Goal: Task Accomplishment & Management: Manage account settings

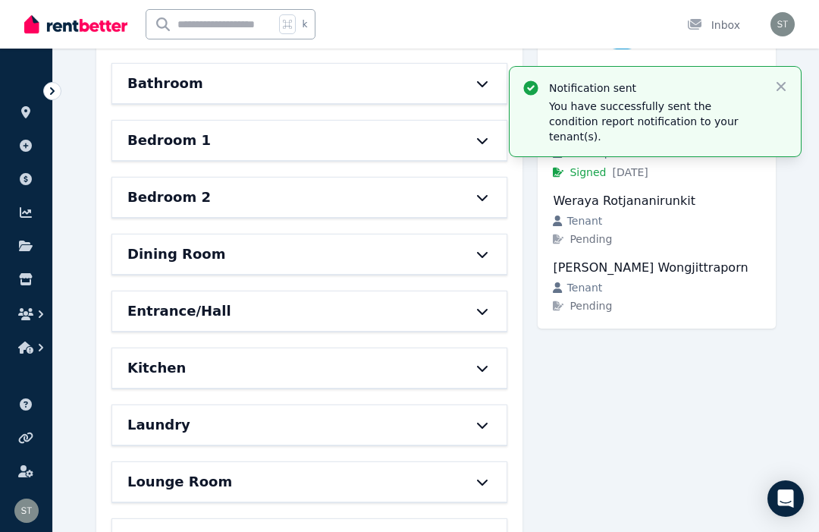
scroll to position [411, 0]
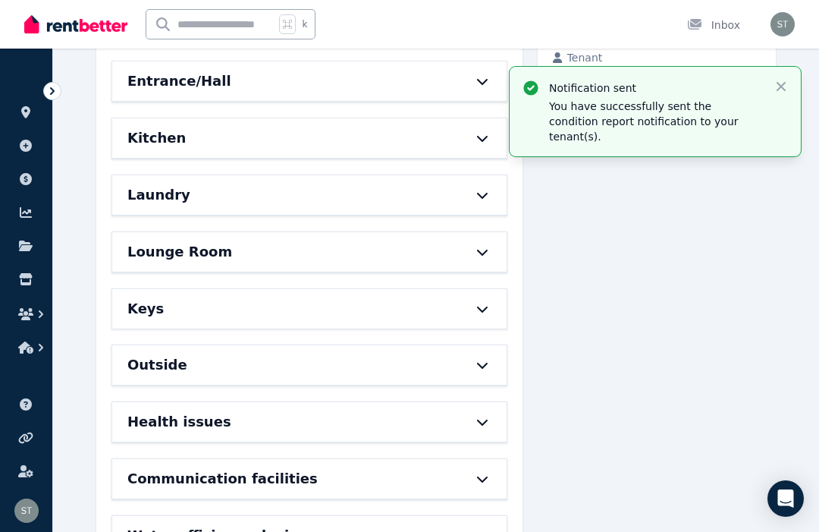
scroll to position [281, 0]
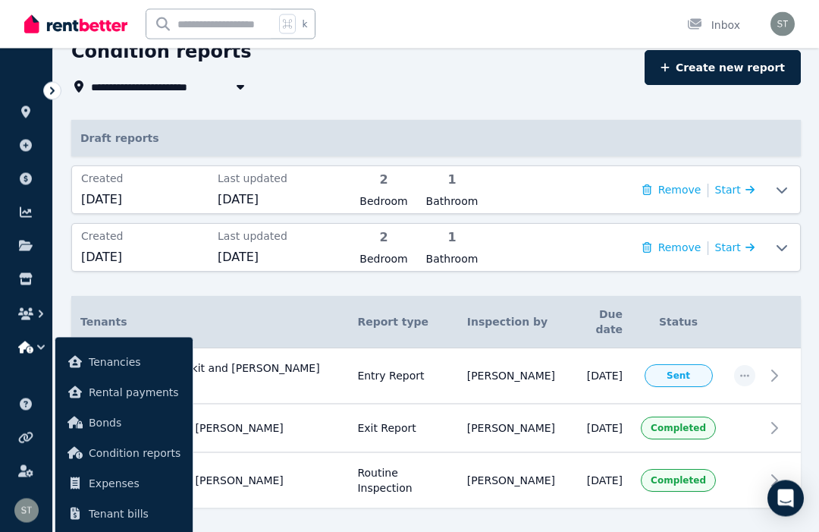
scroll to position [76, 0]
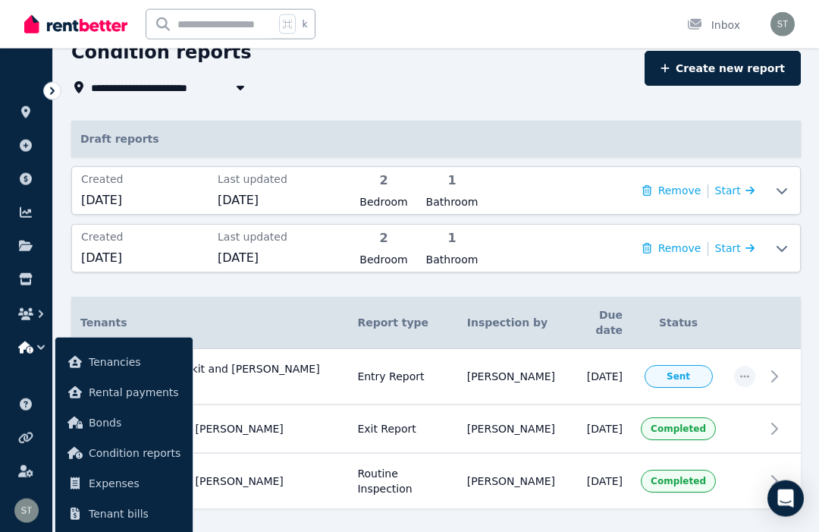
click at [133, 256] on span "[DATE]" at bounding box center [144, 258] width 127 height 18
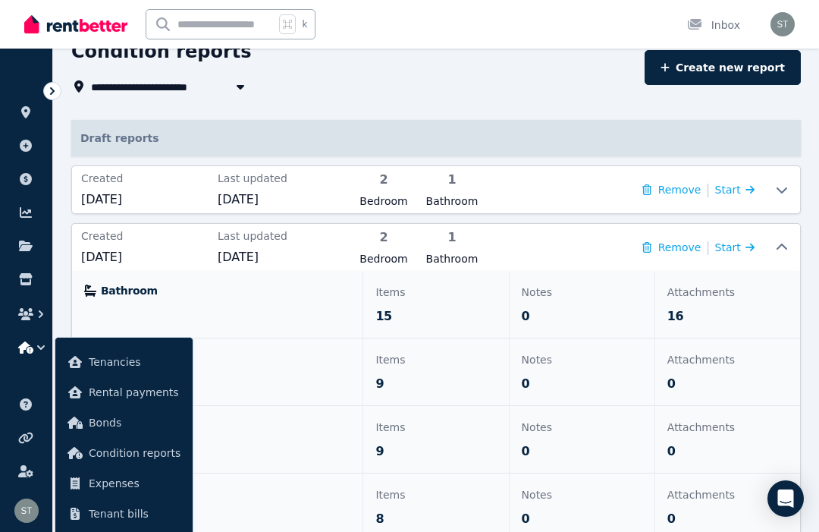
click at [30, 121] on link at bounding box center [26, 112] width 28 height 24
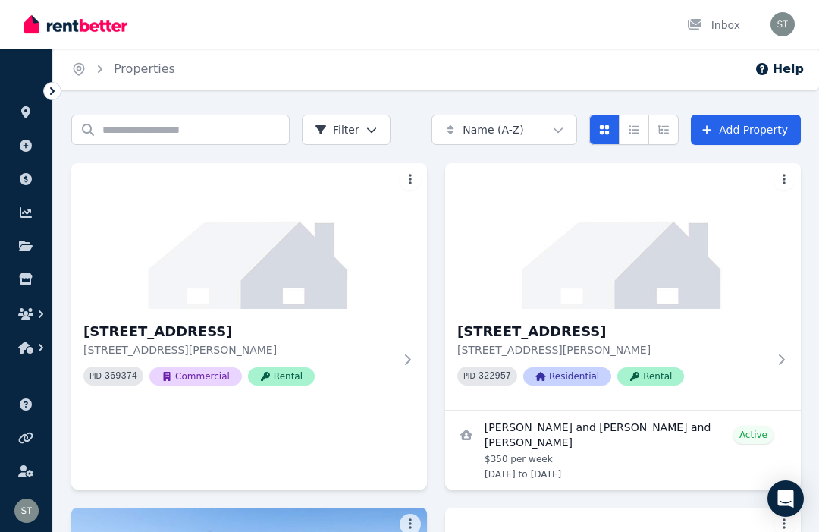
click at [19, 399] on icon at bounding box center [25, 404] width 15 height 12
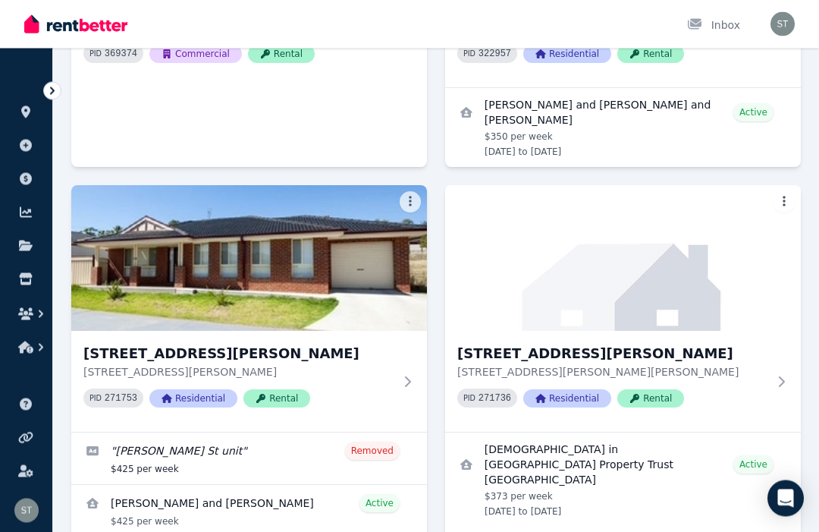
scroll to position [323, 0]
click at [125, 291] on img at bounding box center [249, 258] width 356 height 146
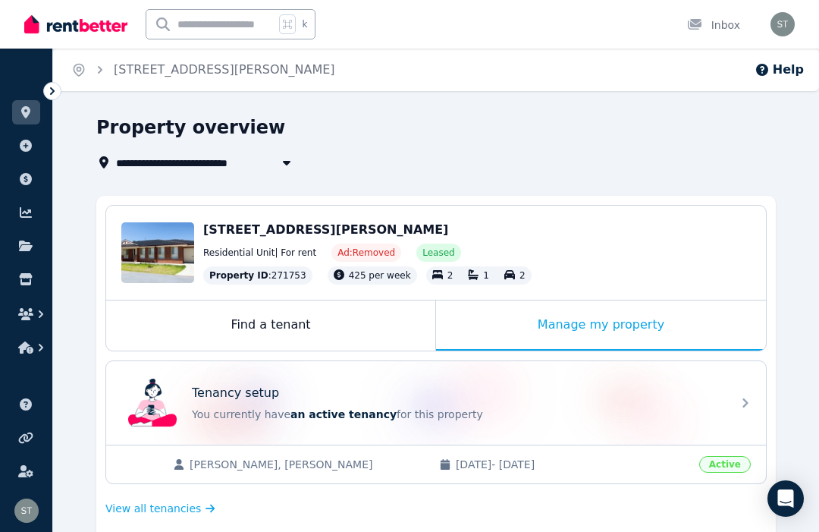
click at [286, 166] on icon "button" at bounding box center [286, 162] width 15 height 12
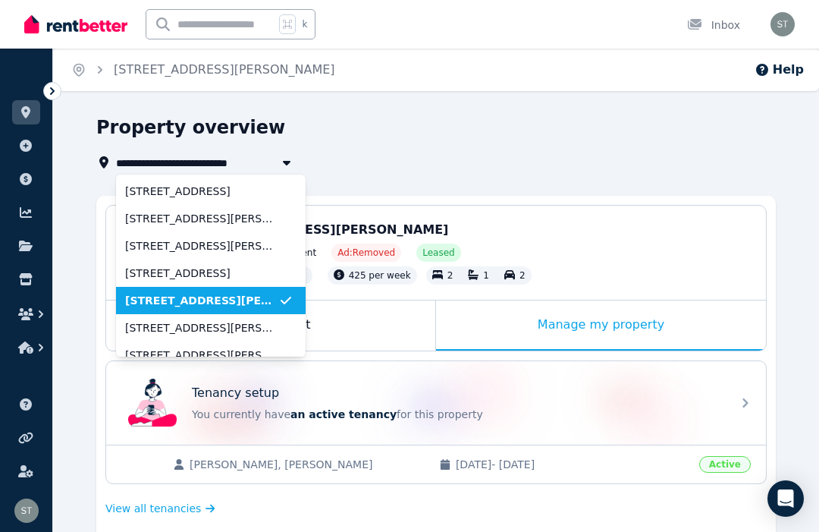
click at [189, 222] on span "[STREET_ADDRESS][PERSON_NAME]" at bounding box center [201, 218] width 153 height 15
type input "**********"
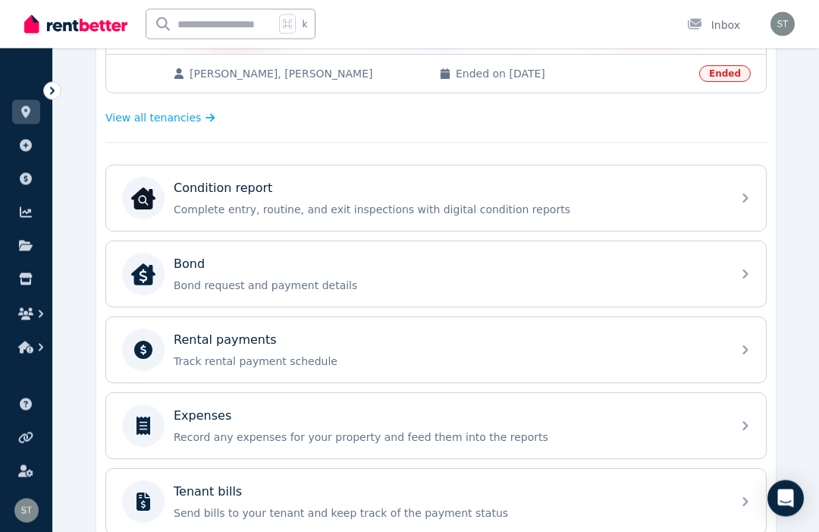
scroll to position [469, 0]
click at [277, 338] on div "Rental payments" at bounding box center [448, 339] width 549 height 18
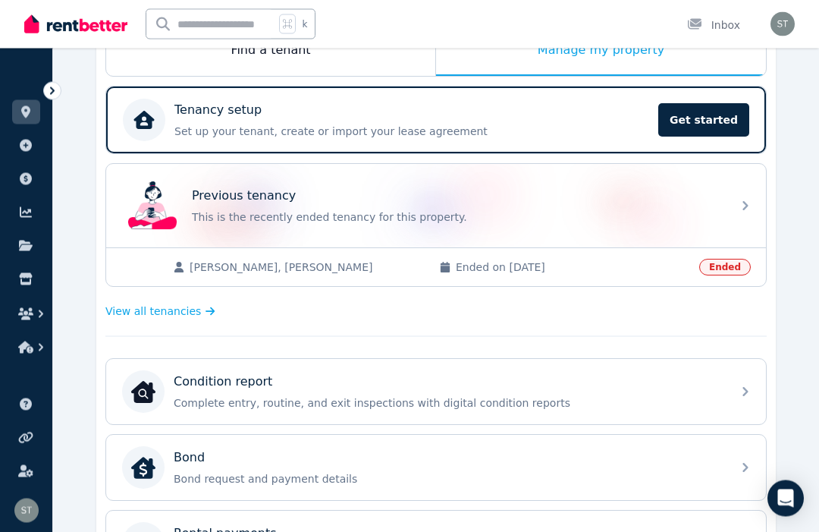
scroll to position [269, 0]
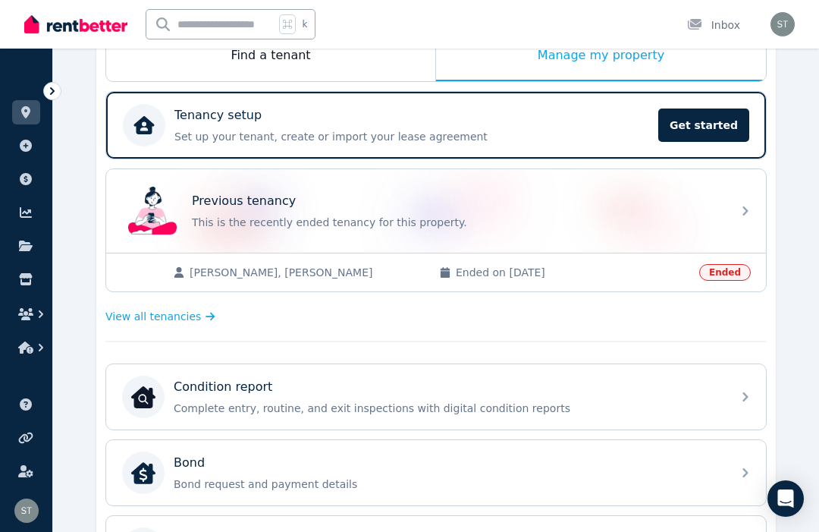
click at [235, 215] on p "This is the recently ended tenancy for this property." at bounding box center [457, 222] width 531 height 15
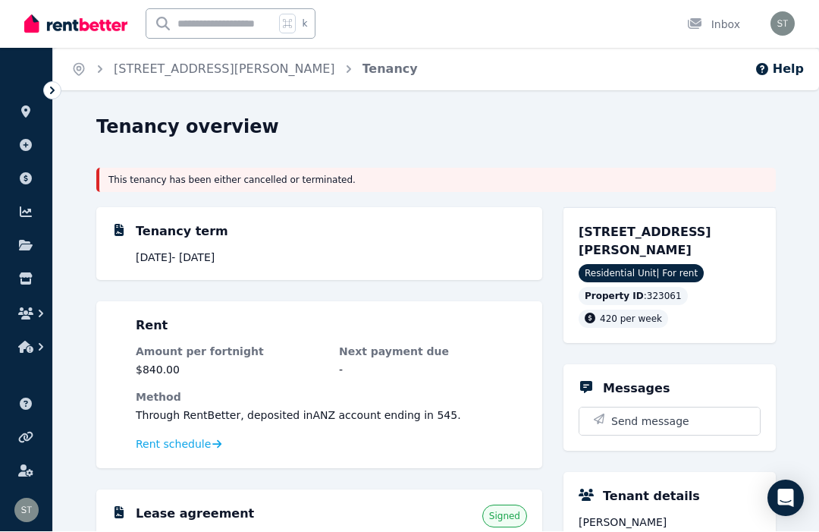
scroll to position [1, 0]
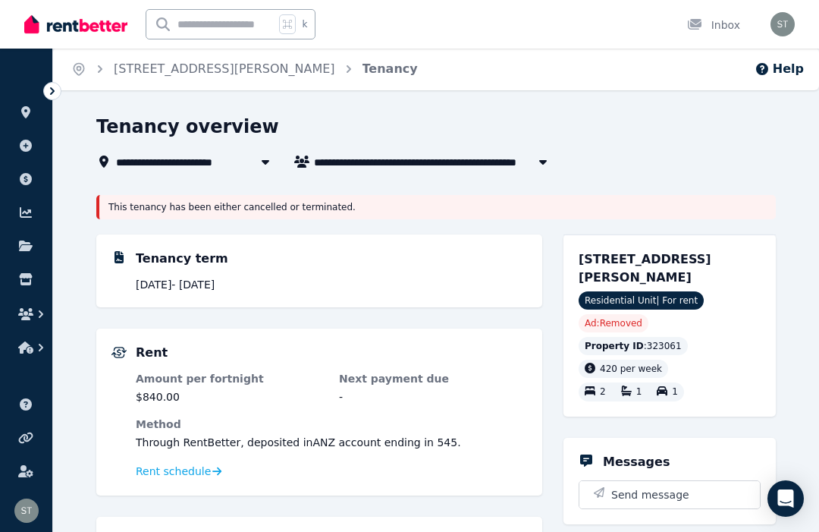
click at [546, 169] on button "button" at bounding box center [543, 162] width 27 height 18
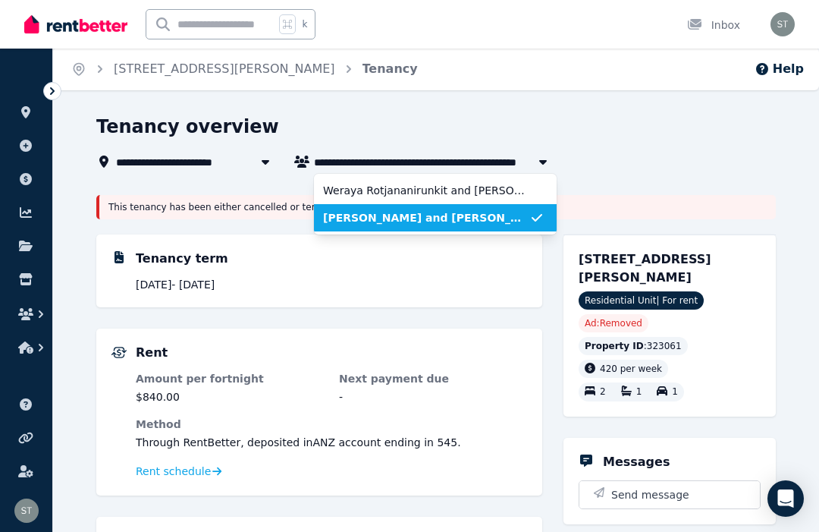
click at [333, 189] on span "Weraya Rotjananirunkit and [PERSON_NAME] Wongjittraporn" at bounding box center [426, 190] width 206 height 15
type input "**********"
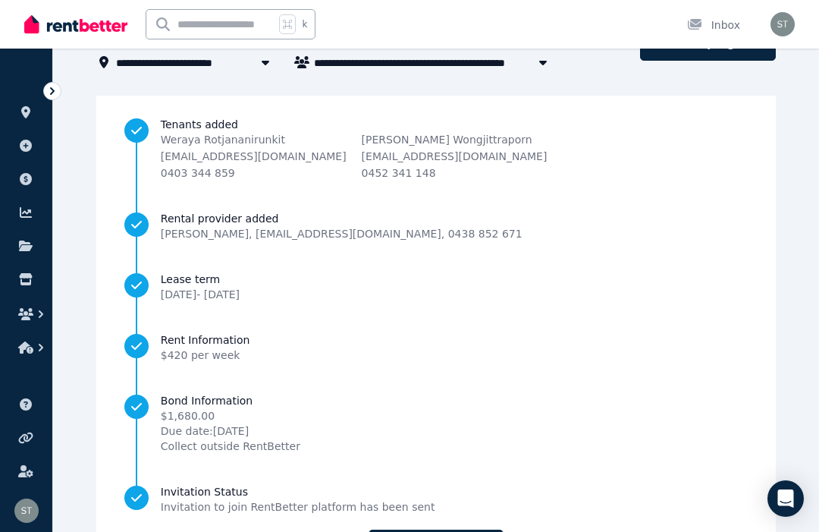
scroll to position [99, 0]
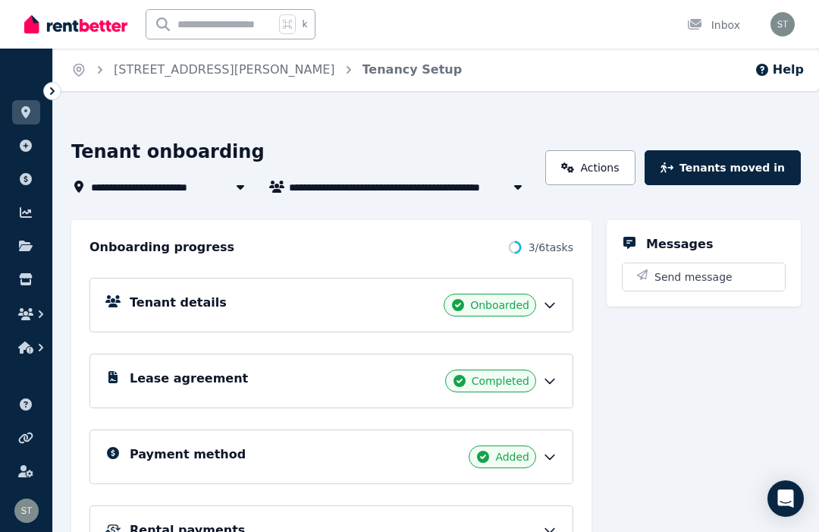
click at [607, 170] on link "Actions" at bounding box center [591, 167] width 90 height 35
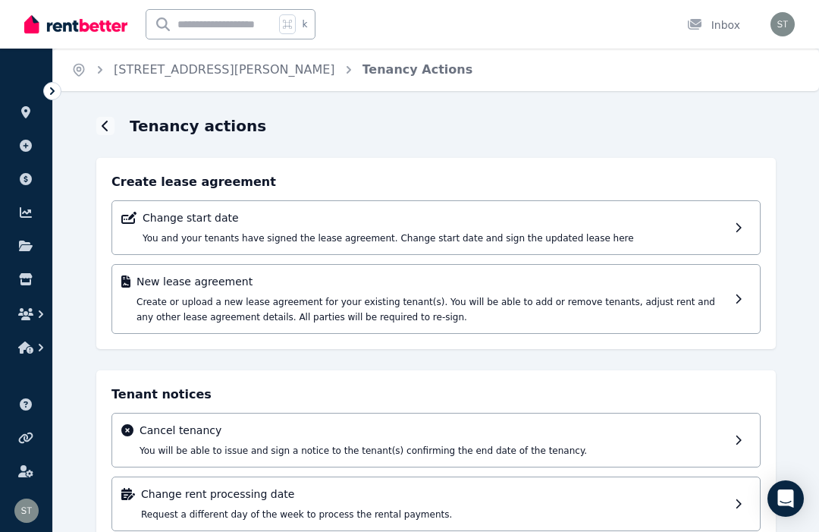
click at [106, 127] on icon at bounding box center [106, 126] width 8 height 12
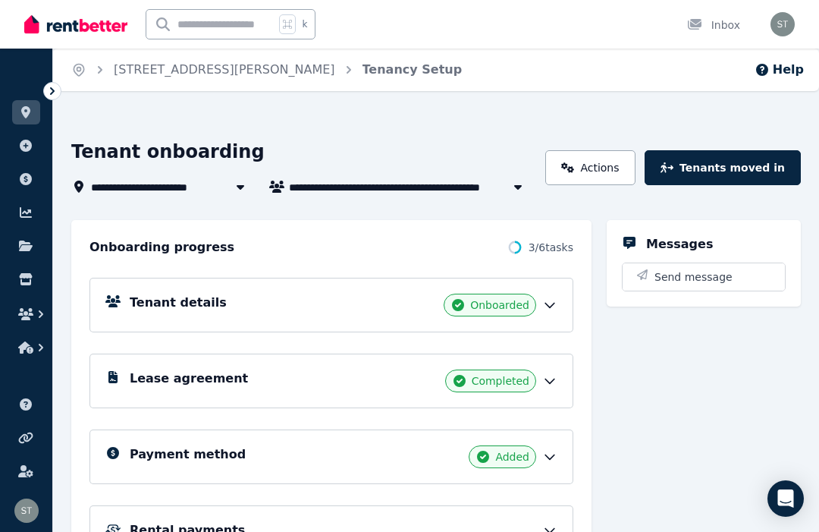
click at [763, 161] on button "Tenants moved in" at bounding box center [723, 167] width 156 height 35
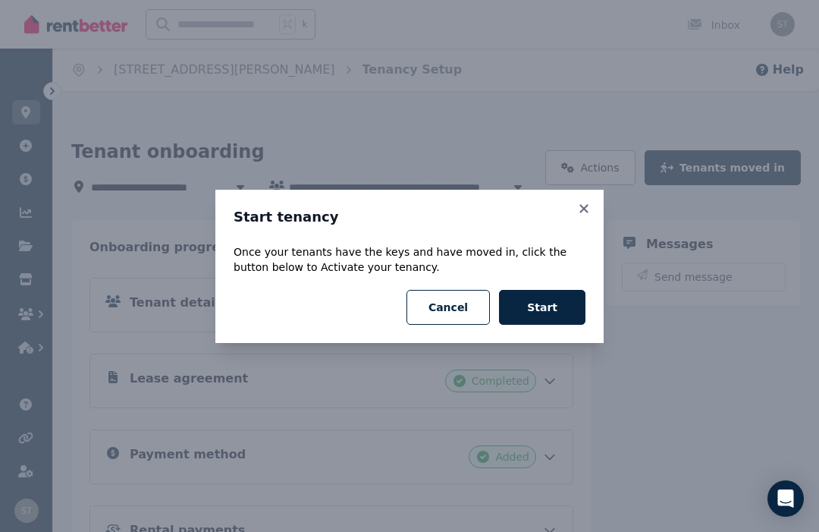
click at [558, 309] on button "Start" at bounding box center [542, 307] width 86 height 35
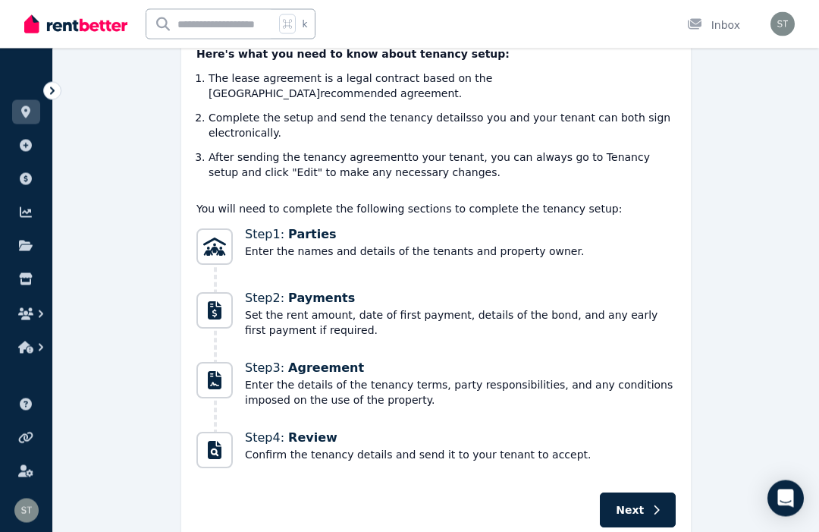
scroll to position [269, 0]
click at [641, 503] on span "Next" at bounding box center [630, 510] width 28 height 15
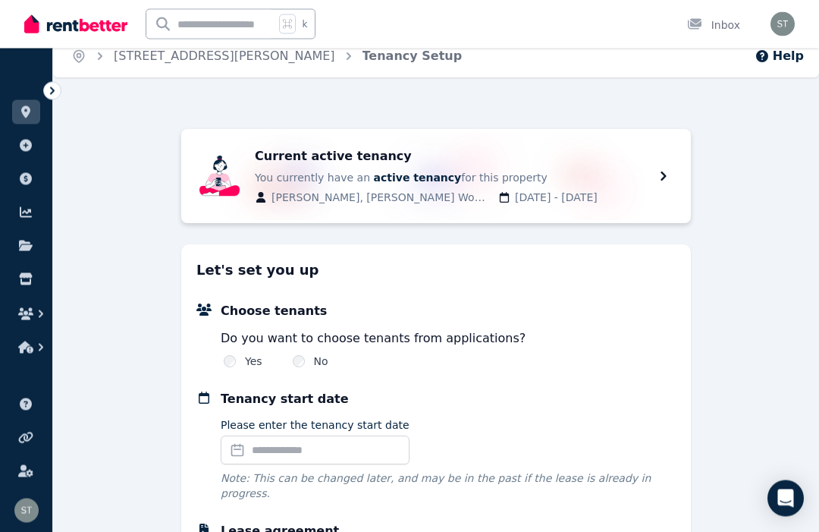
scroll to position [0, 0]
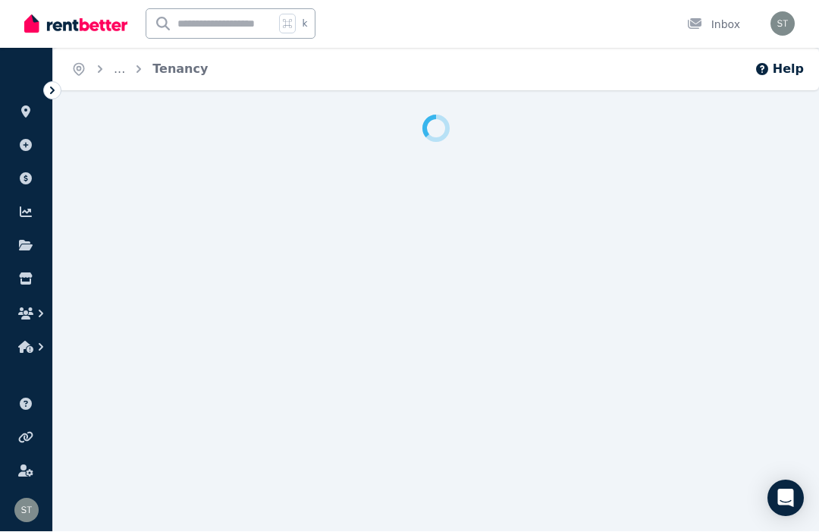
scroll to position [1, 0]
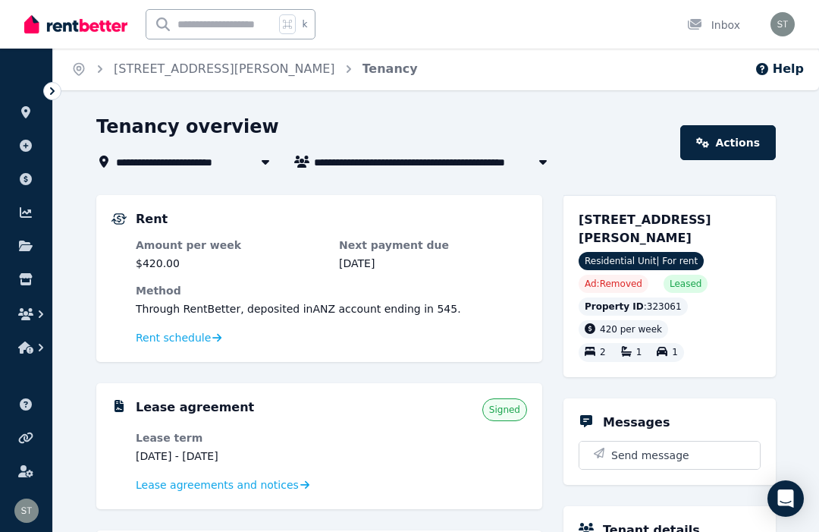
click at [22, 110] on icon at bounding box center [25, 112] width 9 height 12
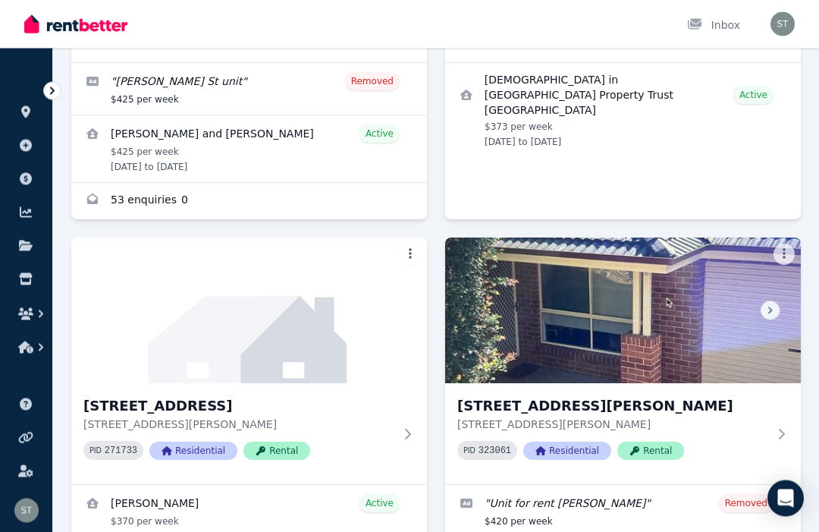
scroll to position [693, 0]
click at [532, 324] on img at bounding box center [623, 310] width 356 height 146
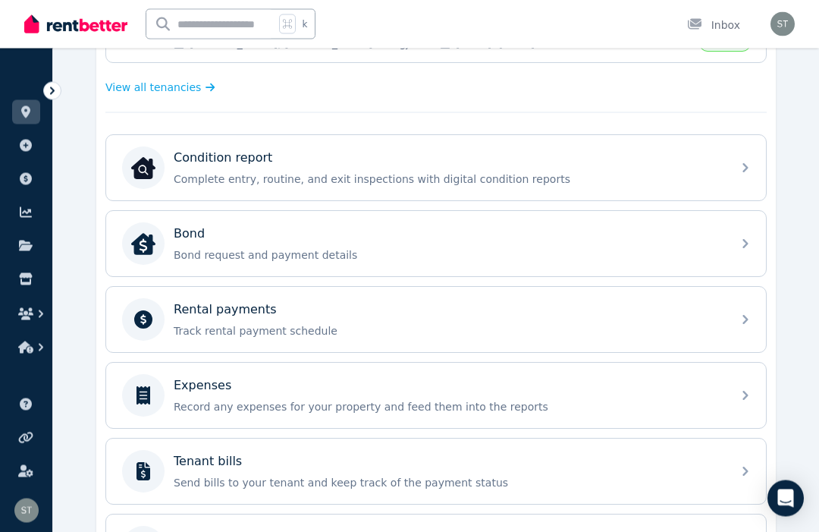
scroll to position [421, 0]
click at [255, 329] on p "Track rental payment schedule" at bounding box center [448, 330] width 549 height 15
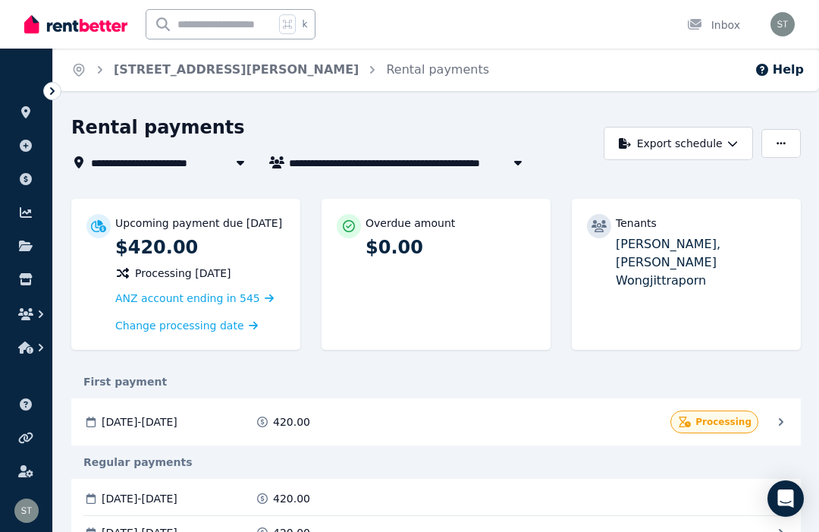
click at [14, 110] on link at bounding box center [26, 112] width 28 height 24
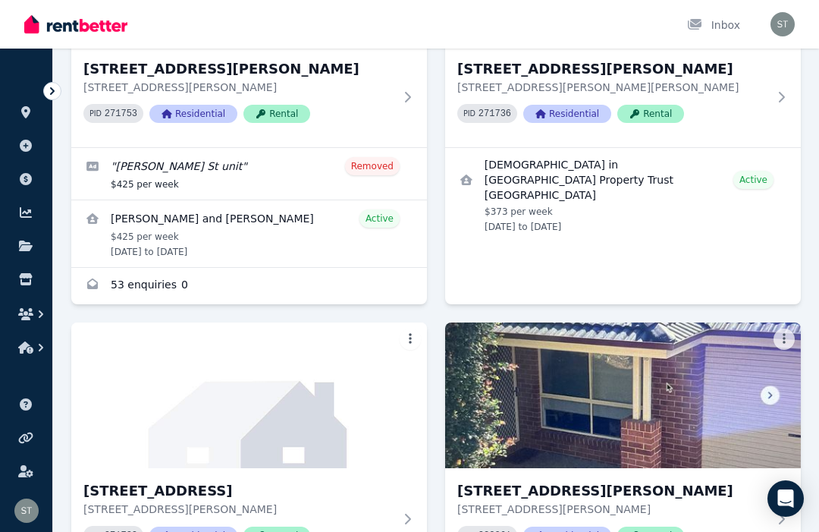
scroll to position [624, 0]
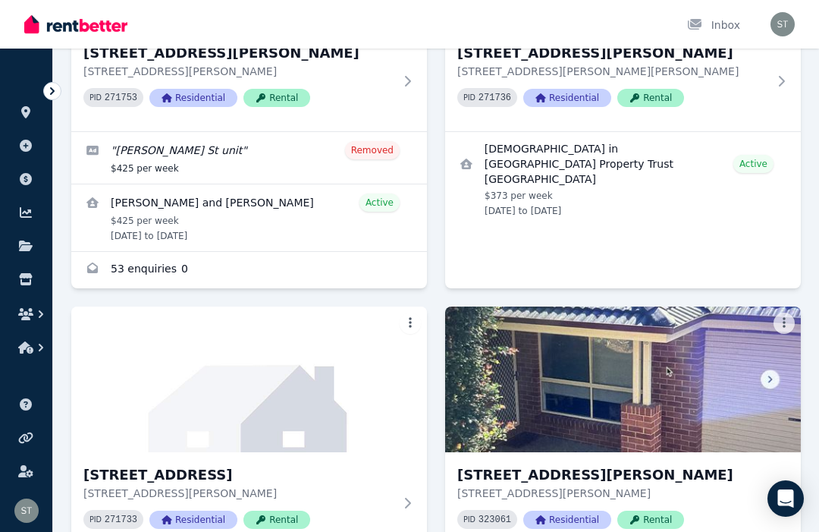
click at [551, 392] on img at bounding box center [623, 380] width 356 height 146
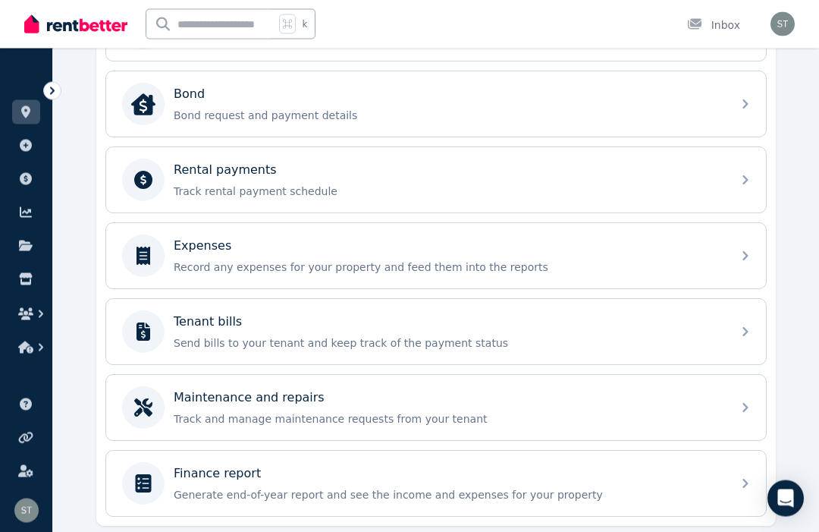
scroll to position [561, 0]
click at [215, 275] on p "Record any expenses for your property and feed them into the reports" at bounding box center [448, 266] width 549 height 15
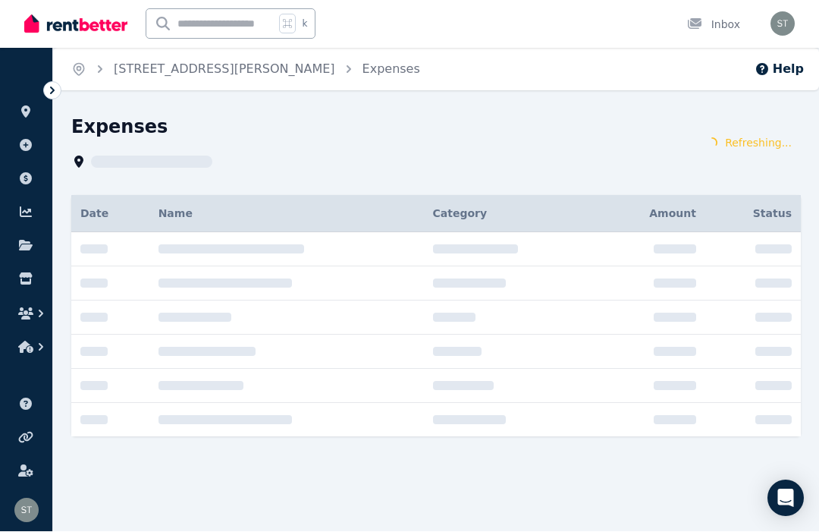
scroll to position [1, 0]
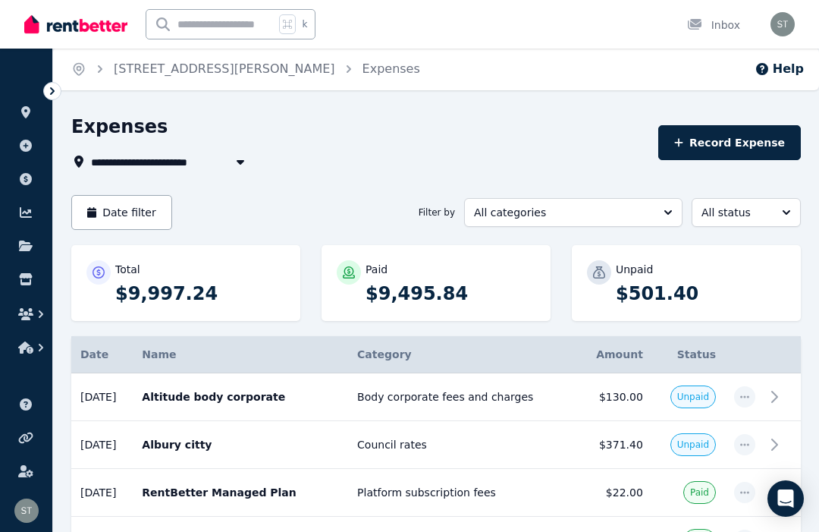
click at [750, 398] on icon "button" at bounding box center [745, 396] width 12 height 11
click at [217, 403] on p "Altitude body corporate" at bounding box center [240, 396] width 197 height 15
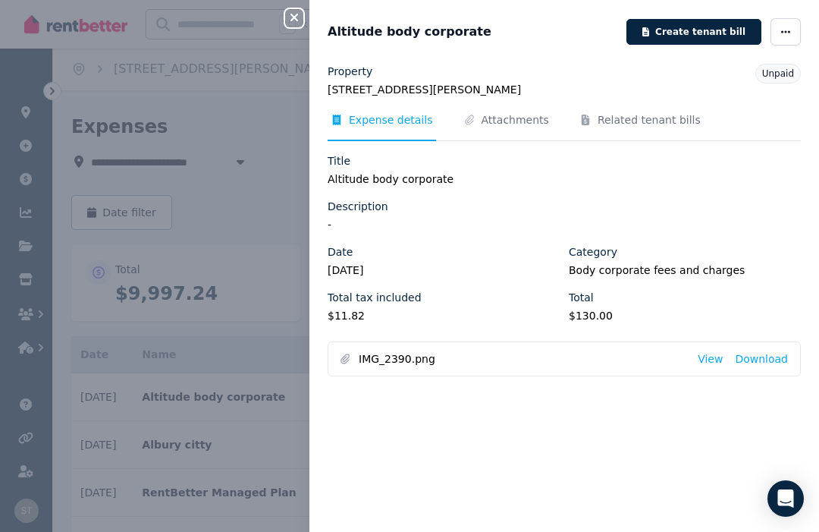
click at [296, 21] on icon "button" at bounding box center [294, 17] width 18 height 12
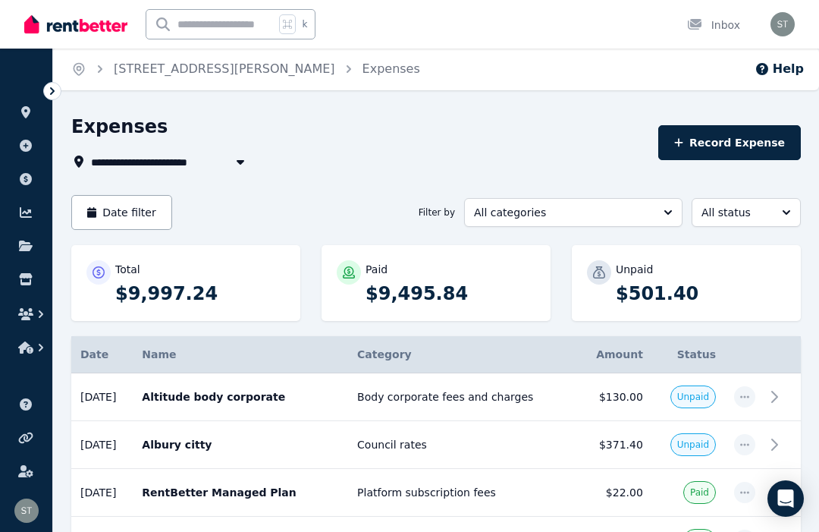
click at [699, 395] on span "Unpaid" at bounding box center [694, 397] width 32 height 12
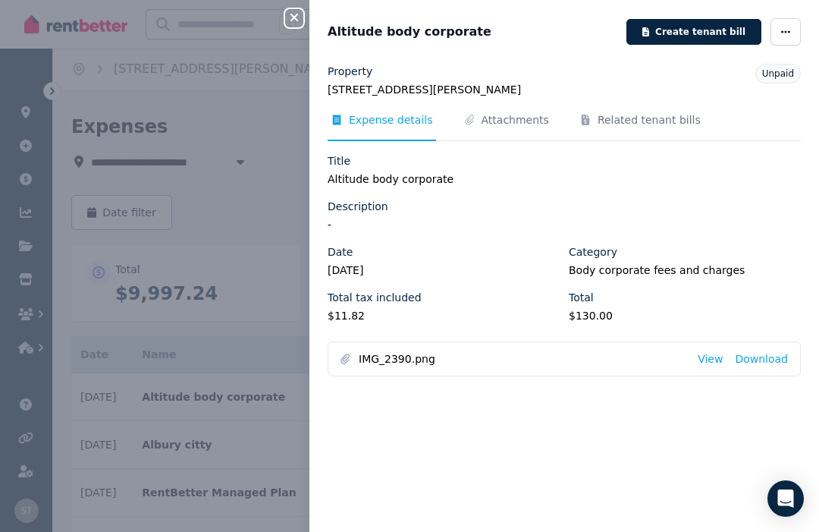
click at [797, 31] on span "button" at bounding box center [786, 31] width 30 height 27
click at [744, 136] on span "Mark as paid" at bounding box center [740, 136] width 97 height 18
click at [293, 22] on icon "button" at bounding box center [294, 17] width 18 height 12
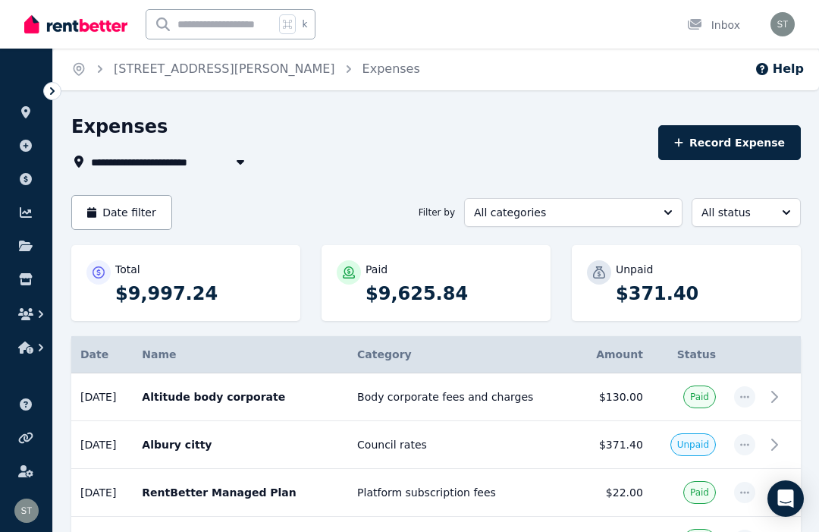
click at [213, 444] on p "Albury citty" at bounding box center [240, 444] width 197 height 15
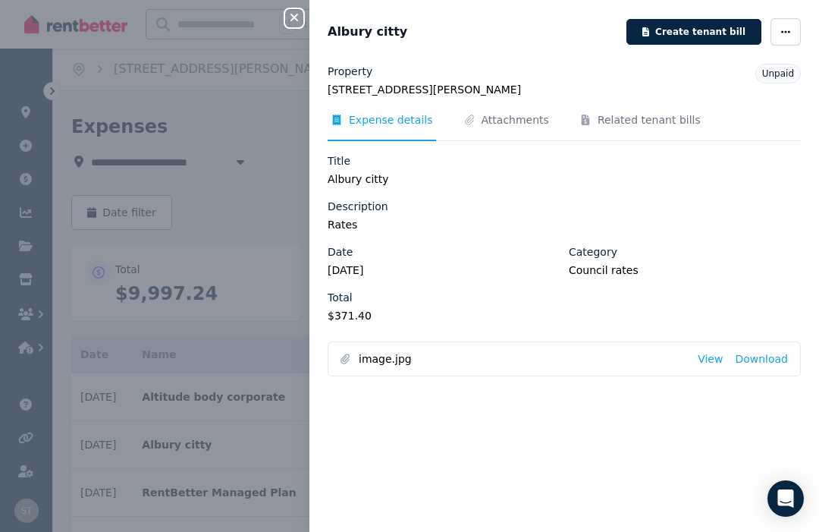
click at [292, 20] on icon "button" at bounding box center [295, 18] width 8 height 8
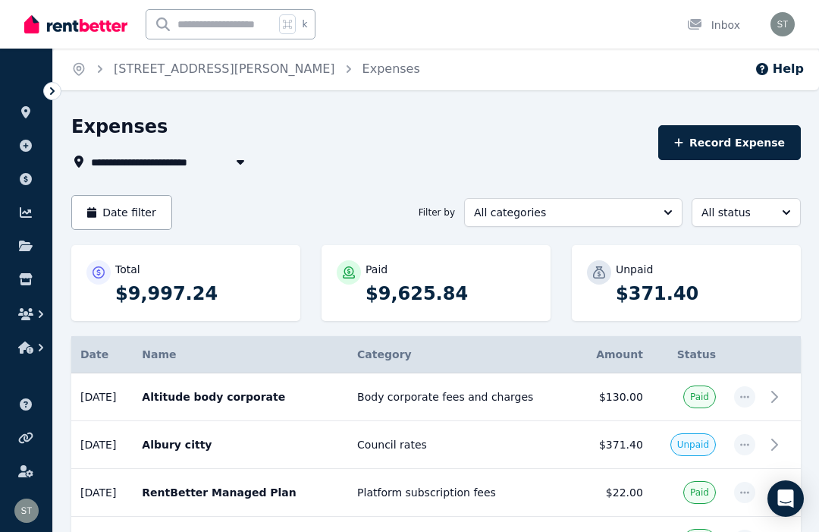
click at [199, 441] on p "Albury citty" at bounding box center [240, 444] width 197 height 15
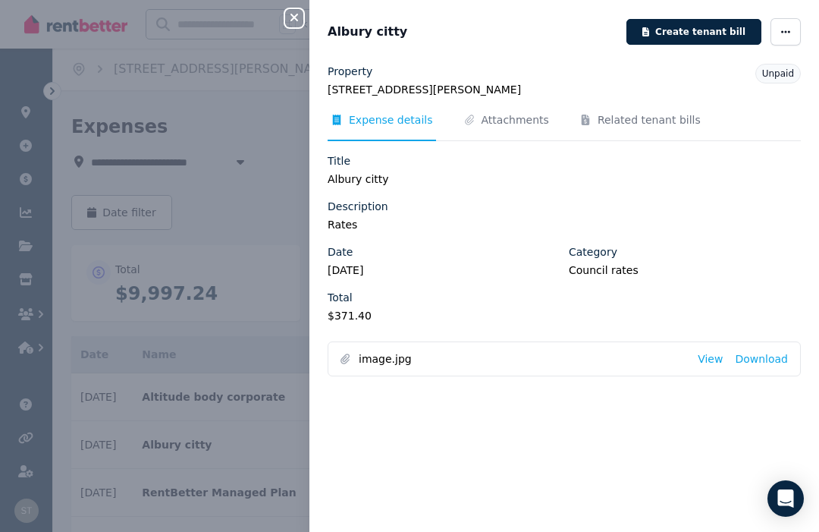
click at [508, 122] on span "Attachments" at bounding box center [516, 119] width 68 height 15
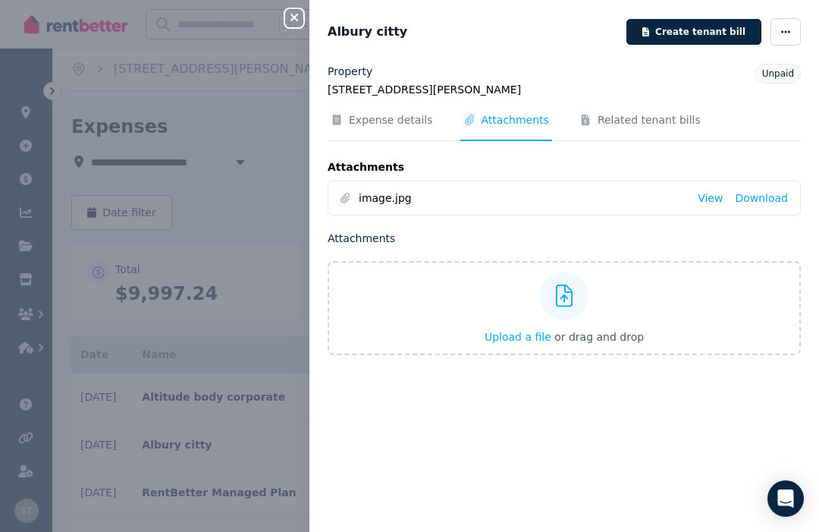
click at [702, 205] on link "View" at bounding box center [710, 197] width 25 height 15
click at [791, 30] on icon "button" at bounding box center [786, 32] width 12 height 11
click at [747, 138] on span "Mark as paid" at bounding box center [740, 136] width 97 height 18
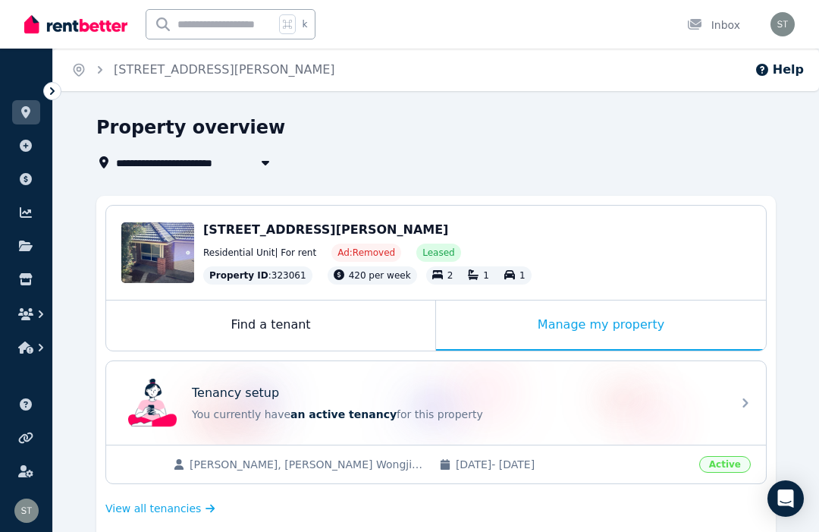
click at [33, 115] on icon at bounding box center [25, 112] width 15 height 12
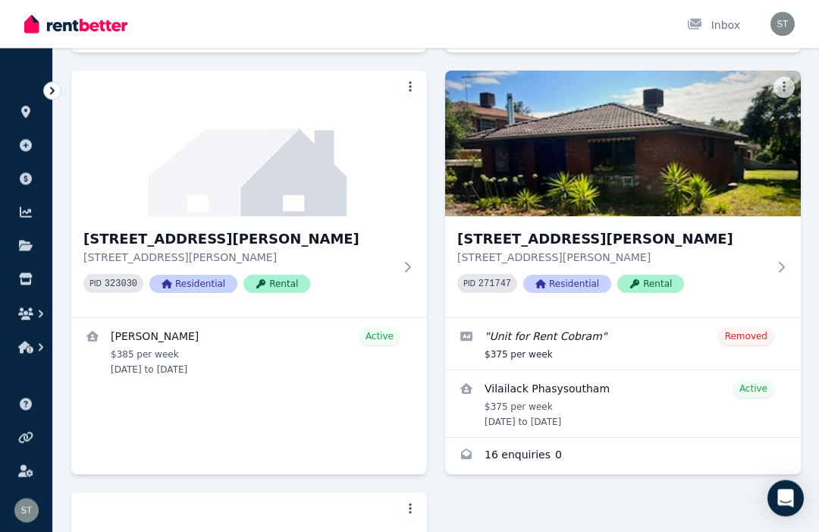
scroll to position [1294, 0]
click at [203, 193] on img at bounding box center [249, 144] width 356 height 146
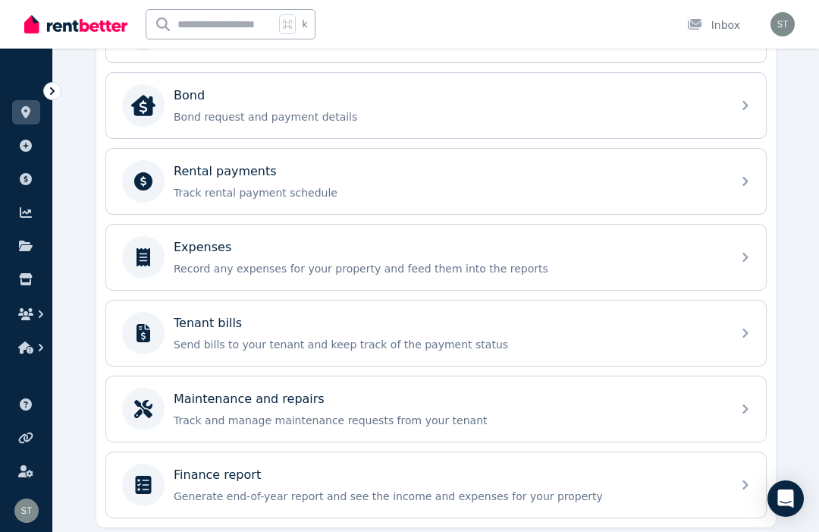
scroll to position [561, 0]
click at [214, 254] on p "Expenses" at bounding box center [203, 246] width 58 height 18
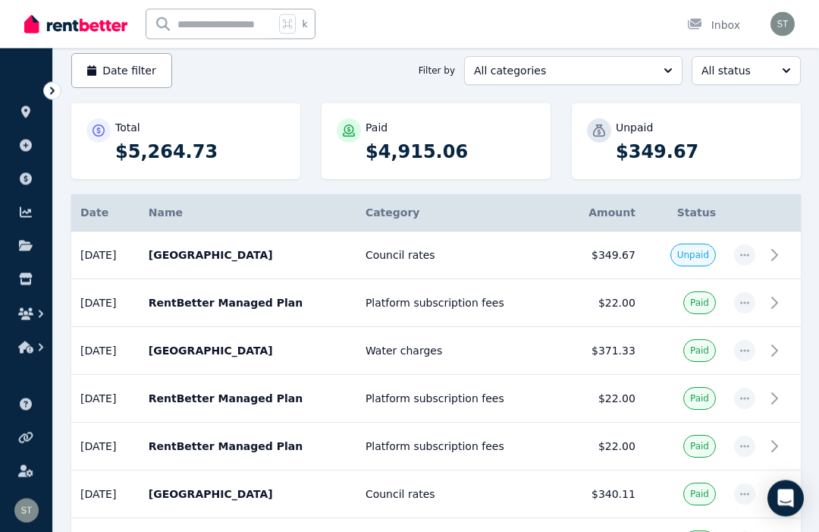
scroll to position [153, 0]
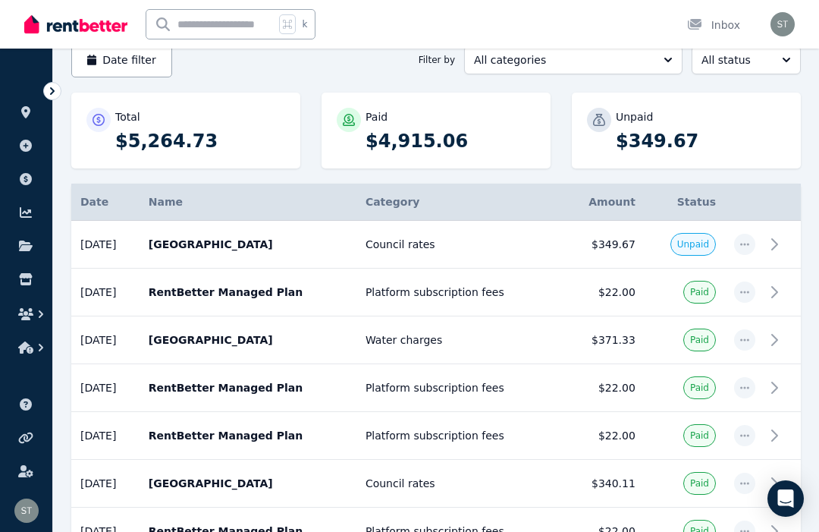
click at [211, 253] on td "[DATE] Albury city Council rates" at bounding box center [248, 245] width 217 height 48
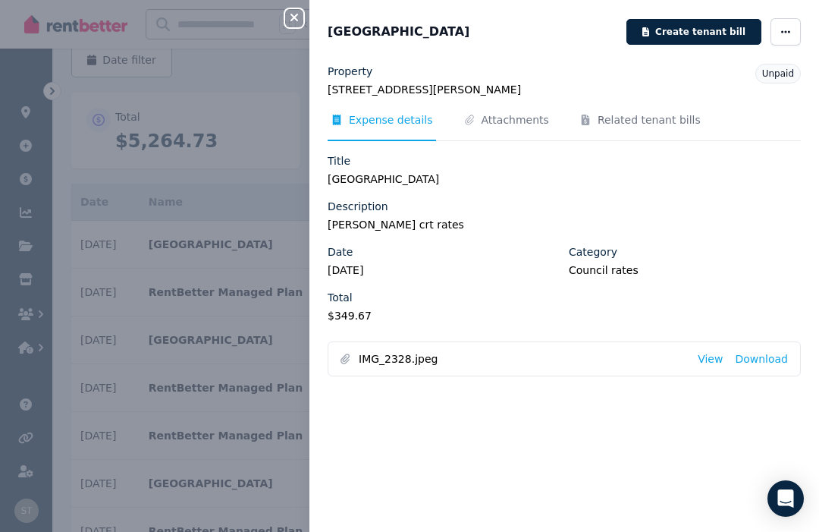
click at [521, 113] on span "Attachments" at bounding box center [516, 119] width 68 height 15
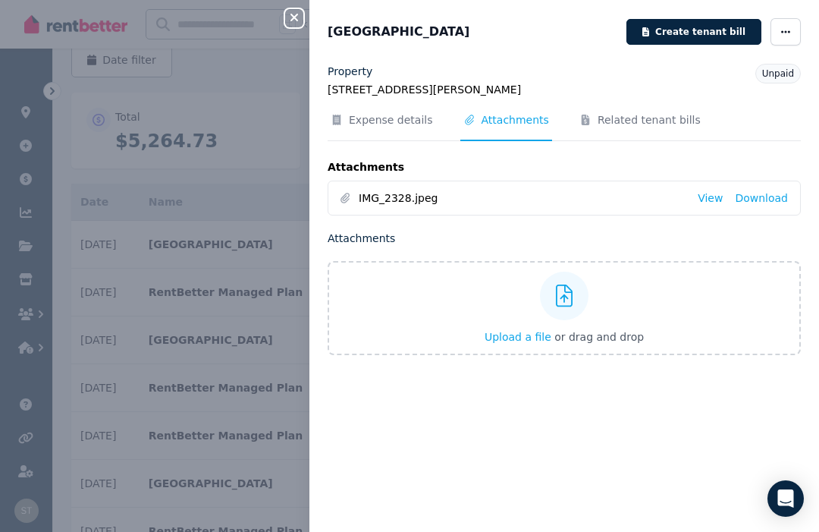
click at [711, 202] on link "View" at bounding box center [710, 197] width 25 height 15
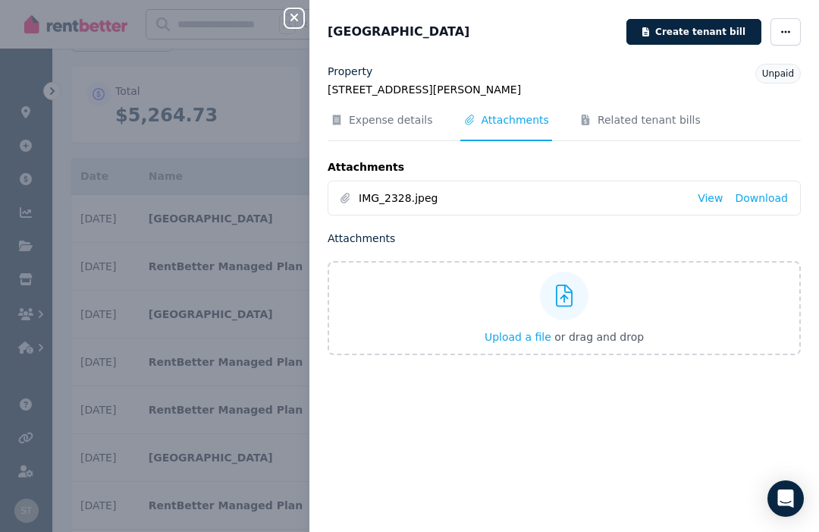
click at [401, 121] on span "Expense details" at bounding box center [391, 119] width 84 height 15
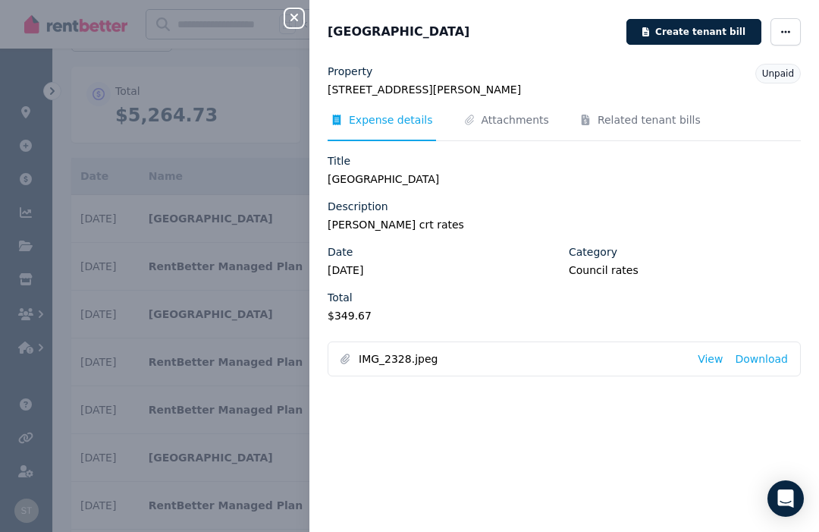
click at [794, 32] on span "button" at bounding box center [786, 31] width 30 height 27
click at [701, 76] on span "Edit" at bounding box center [740, 76] width 97 height 18
select select "**********"
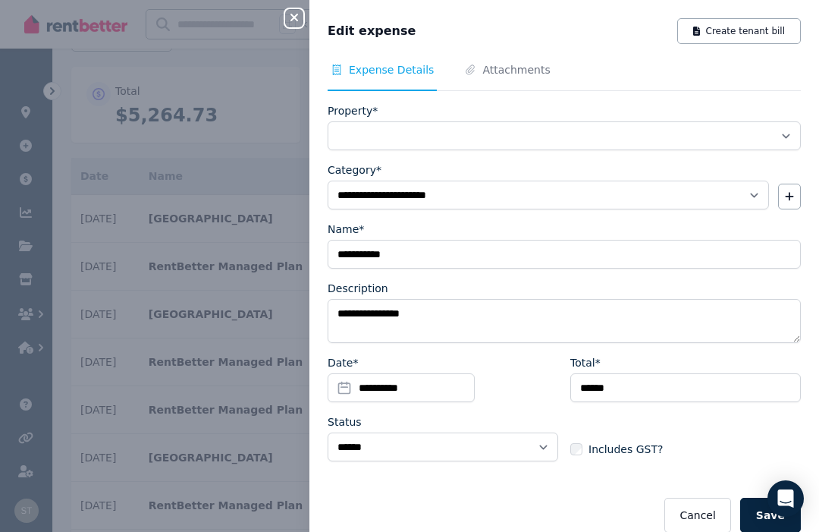
select select "**********"
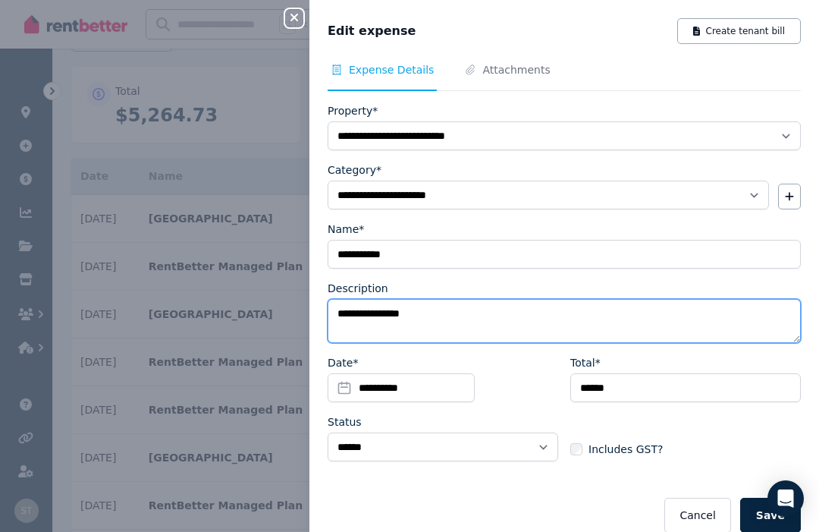
click at [473, 307] on textarea "**********" at bounding box center [564, 321] width 473 height 44
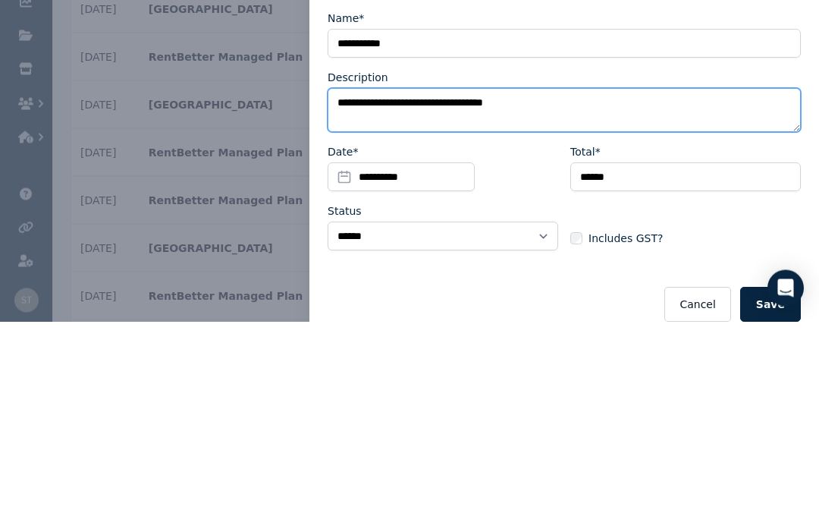
type textarea "**********"
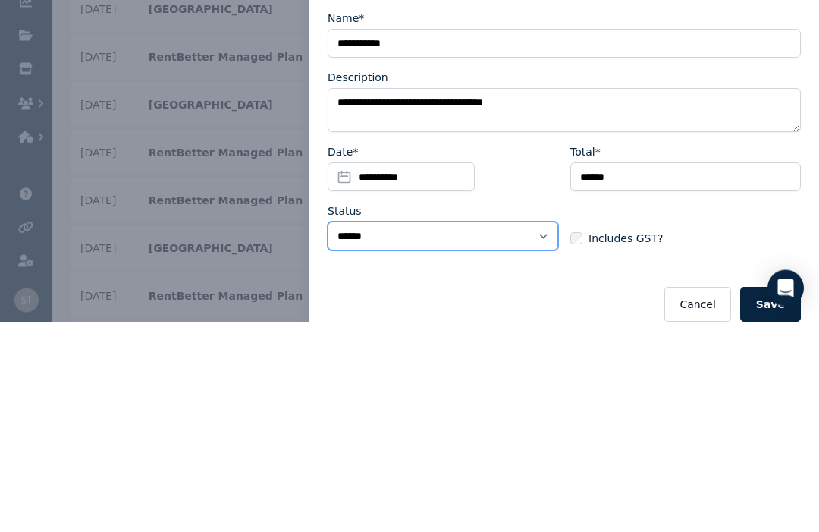
scroll to position [515, 0]
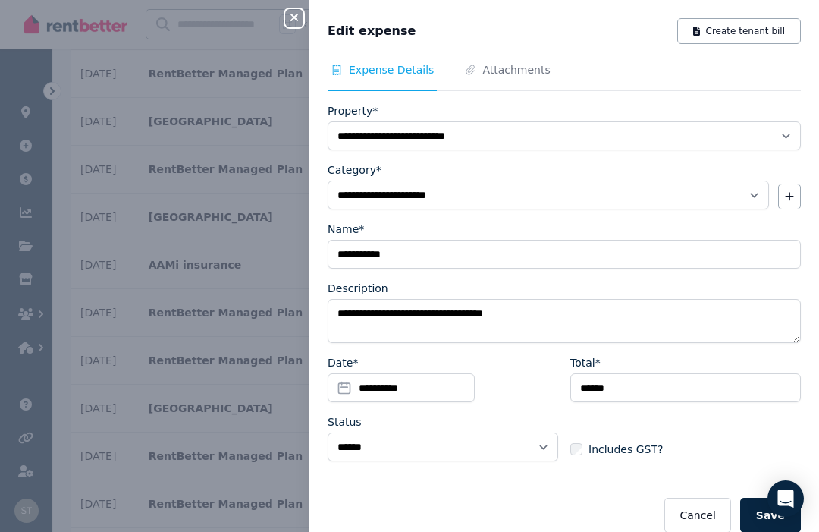
click at [778, 527] on button "Save" at bounding box center [771, 515] width 61 height 35
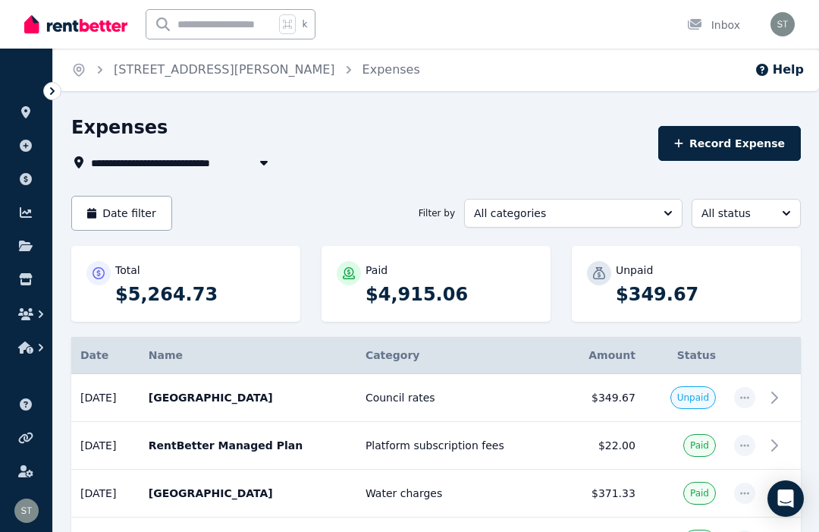
click at [743, 398] on icon "button" at bounding box center [745, 397] width 12 height 11
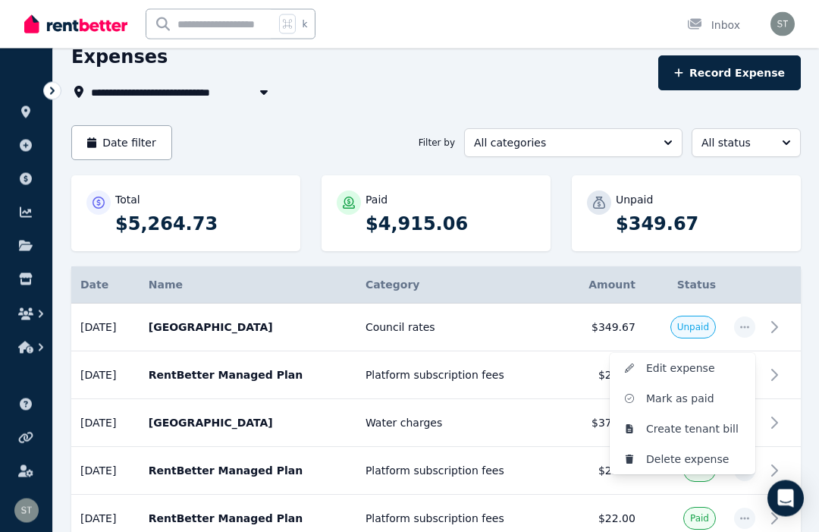
scroll to position [80, 0]
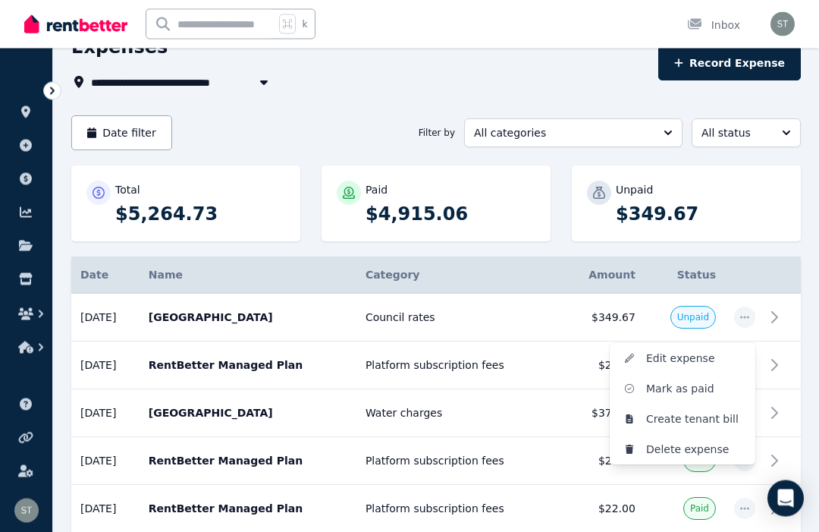
click at [689, 388] on span "Mark as paid" at bounding box center [694, 389] width 97 height 18
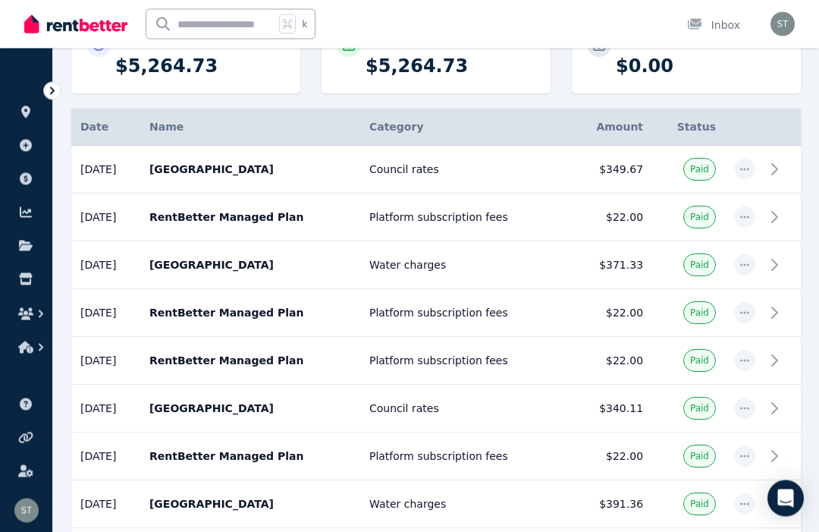
scroll to position [0, 0]
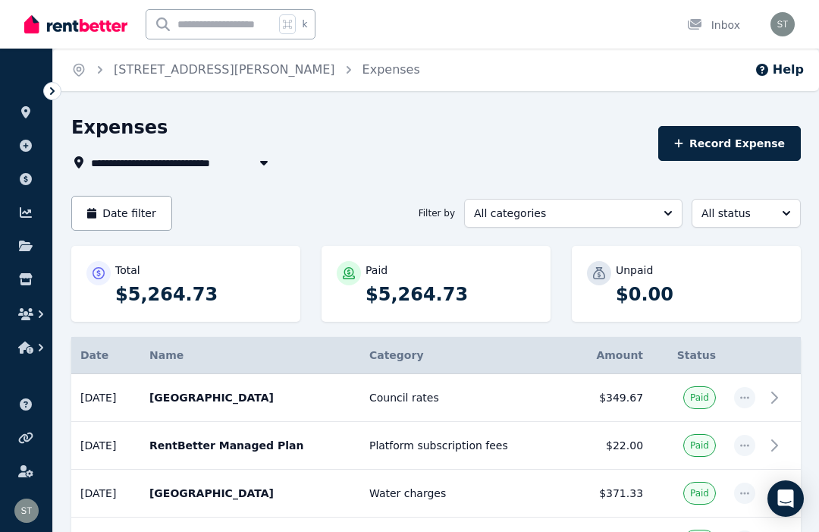
click at [23, 108] on icon at bounding box center [25, 112] width 9 height 12
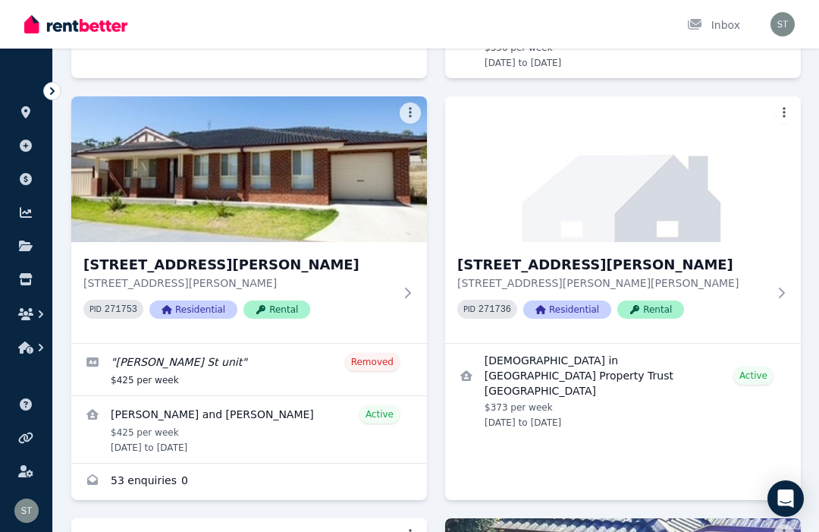
scroll to position [436, 0]
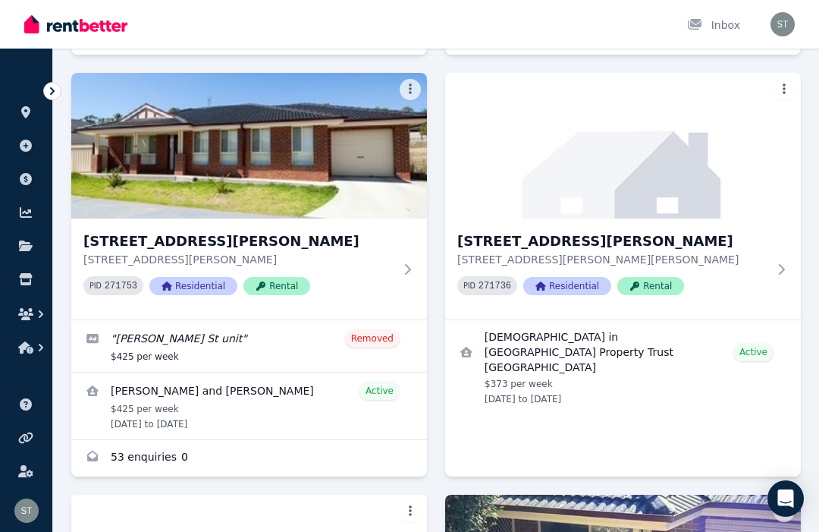
click at [171, 231] on h3 "[STREET_ADDRESS][PERSON_NAME]" at bounding box center [238, 241] width 310 height 21
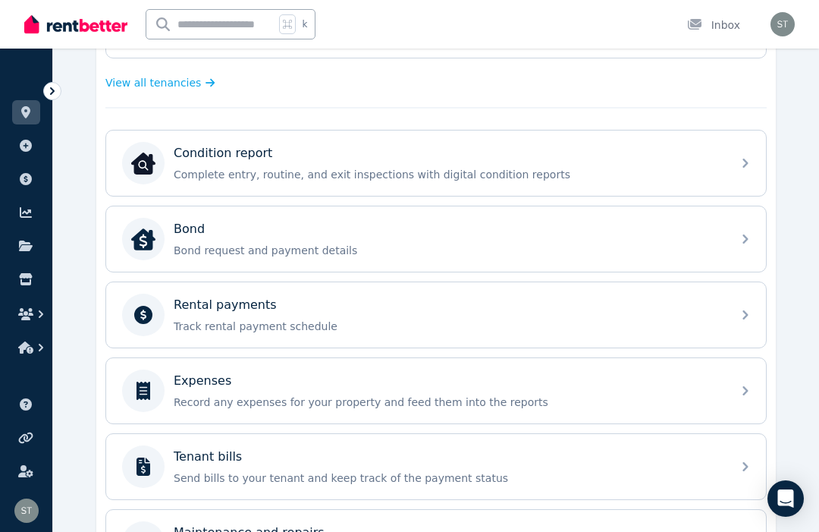
scroll to position [428, 0]
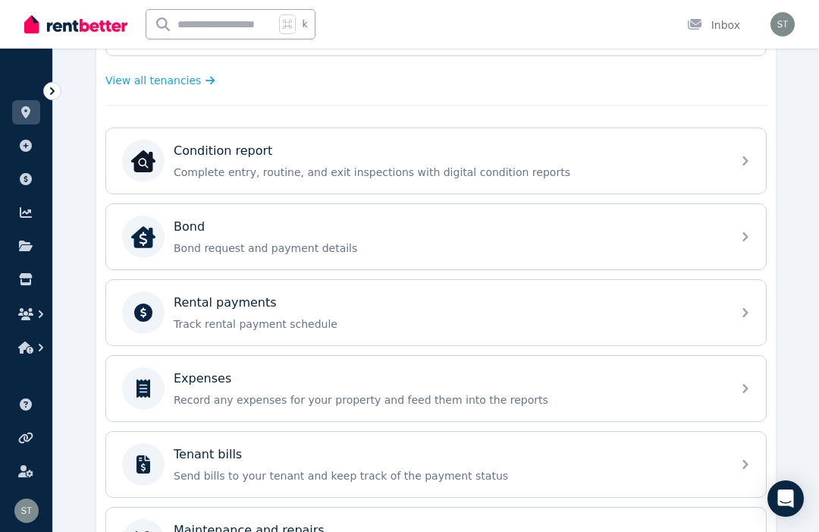
click at [250, 303] on p "Rental payments" at bounding box center [225, 303] width 103 height 18
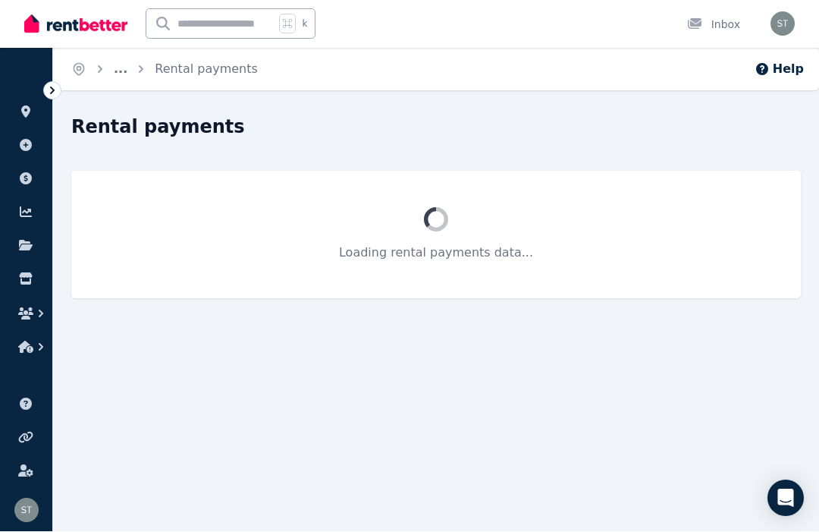
scroll to position [1, 0]
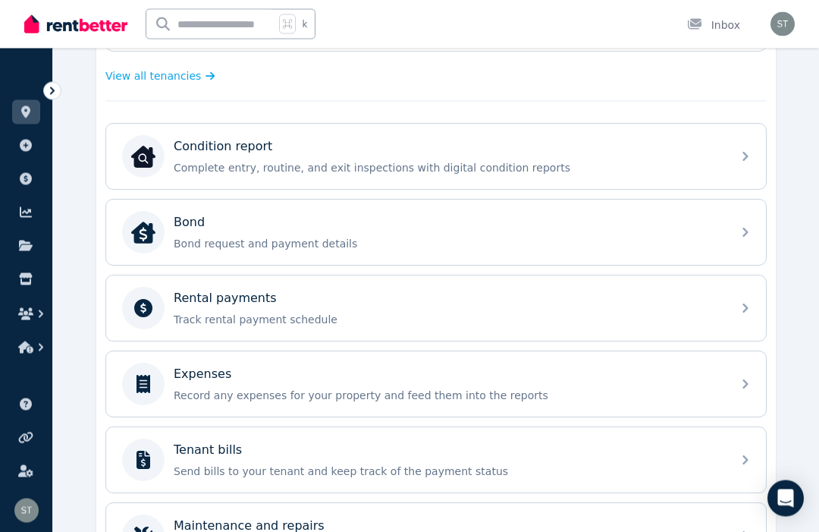
scroll to position [432, 0]
click at [259, 379] on div "Expenses" at bounding box center [448, 374] width 549 height 18
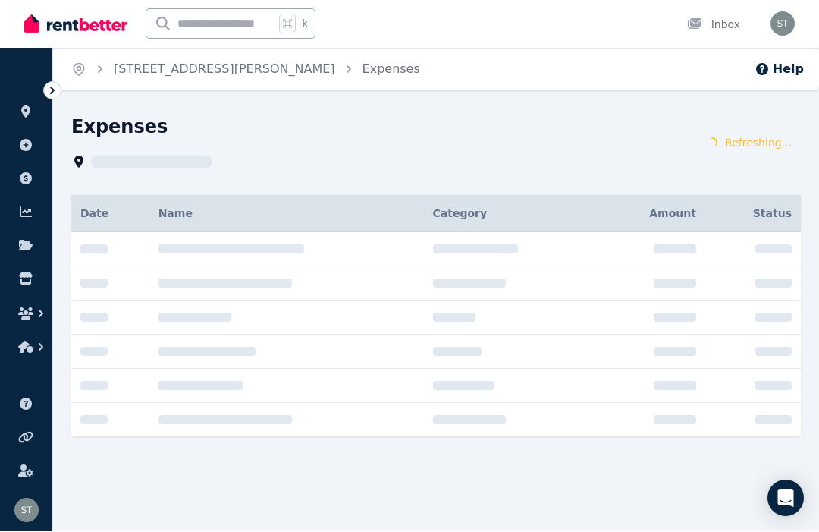
scroll to position [1, 0]
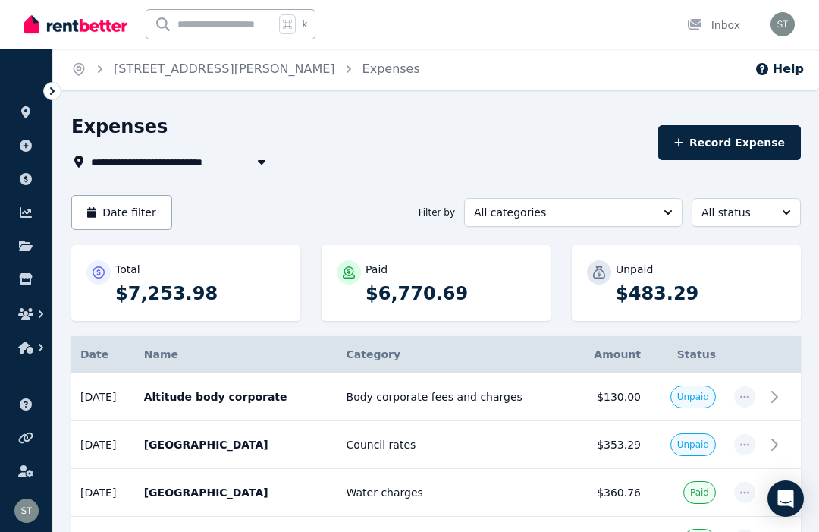
click at [122, 400] on td "[DATE]" at bounding box center [103, 397] width 64 height 48
click at [103, 398] on td "[DATE]" at bounding box center [103, 397] width 64 height 48
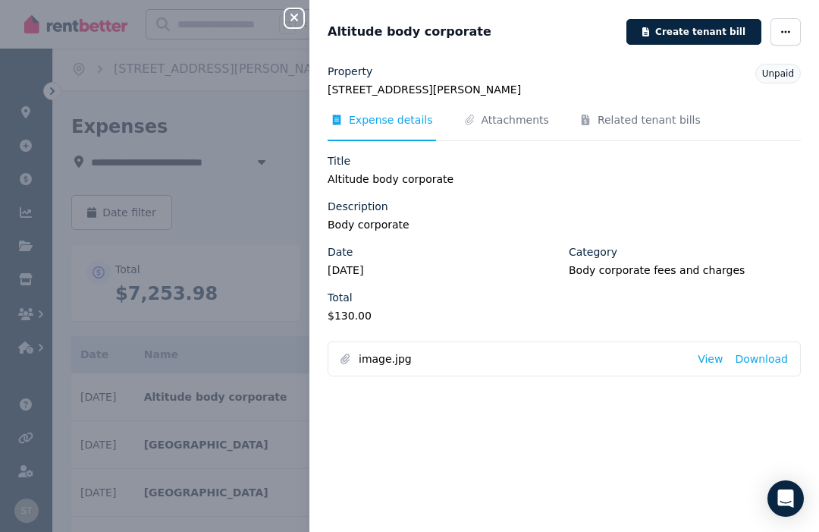
click at [502, 114] on span "Attachments" at bounding box center [516, 119] width 68 height 15
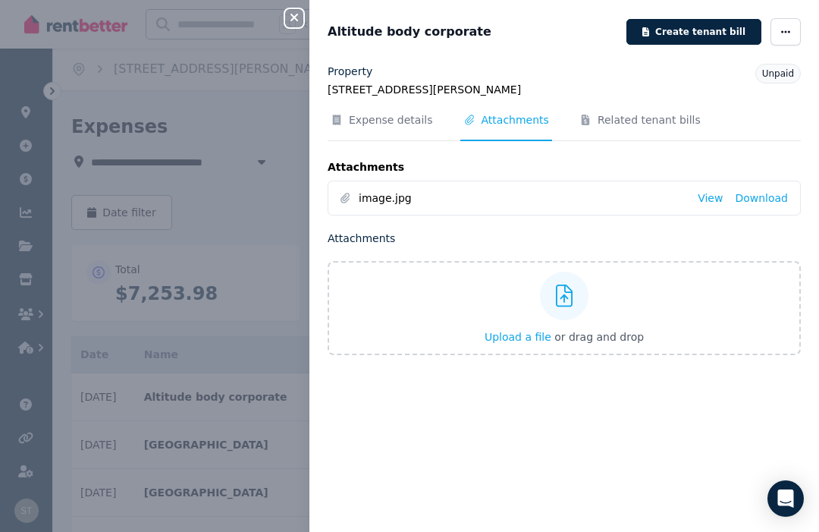
click at [723, 198] on link "View" at bounding box center [710, 197] width 25 height 15
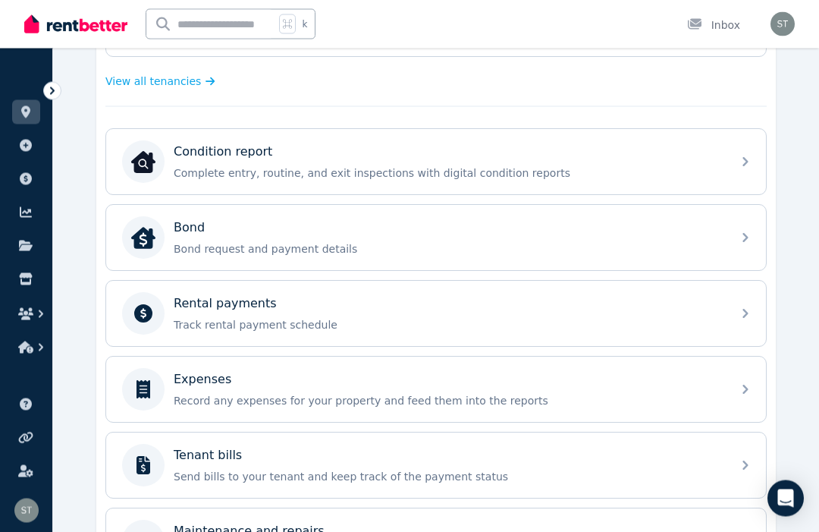
scroll to position [427, 0]
click at [218, 394] on p "Record any expenses for your property and feed them into the reports" at bounding box center [448, 400] width 549 height 15
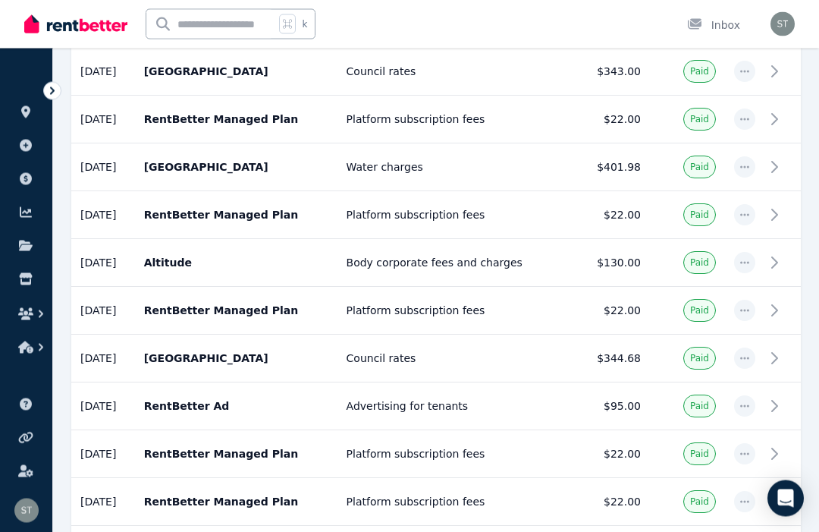
scroll to position [564, 0]
click at [232, 263] on p "Altitude" at bounding box center [236, 263] width 184 height 15
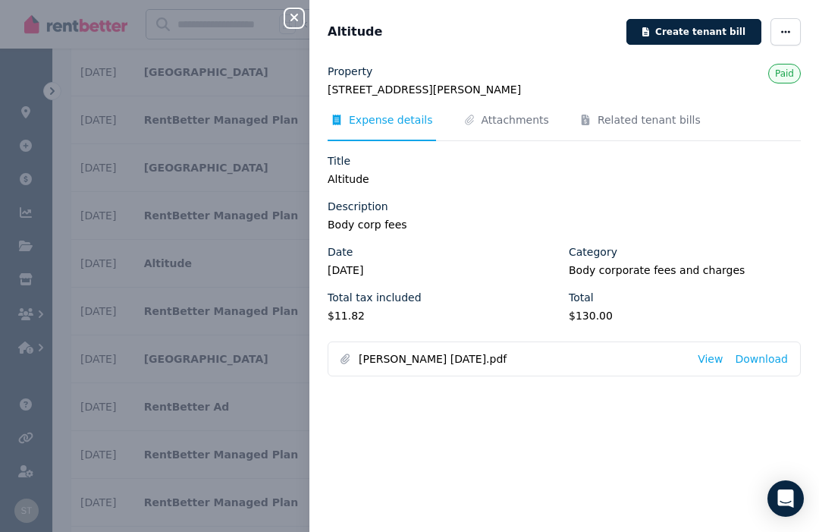
click at [495, 116] on span "Attachments" at bounding box center [516, 119] width 68 height 15
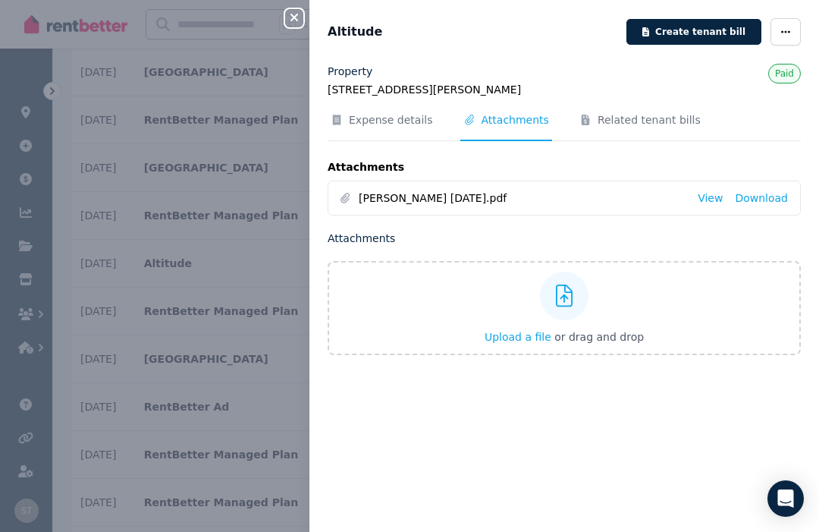
click at [704, 196] on link "View" at bounding box center [710, 197] width 25 height 15
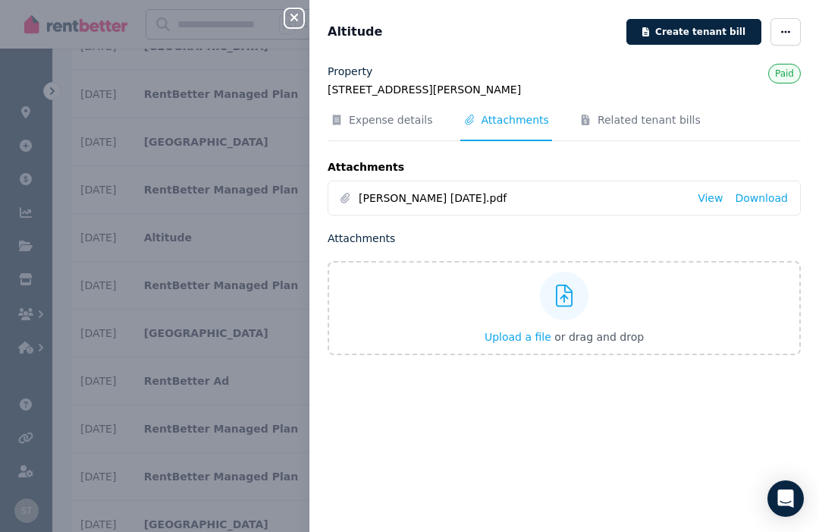
click at [295, 6] on div "Close panel" at bounding box center [300, 13] width 30 height 27
click at [300, 23] on icon "button" at bounding box center [294, 17] width 18 height 12
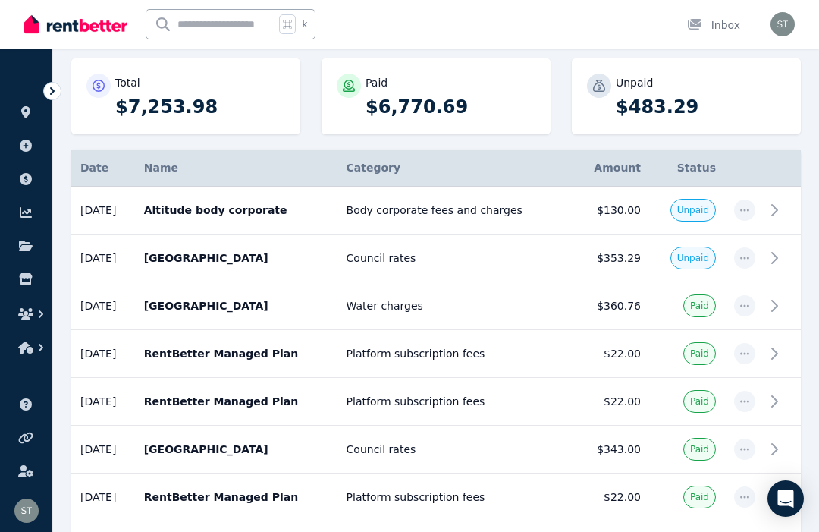
scroll to position [0, 0]
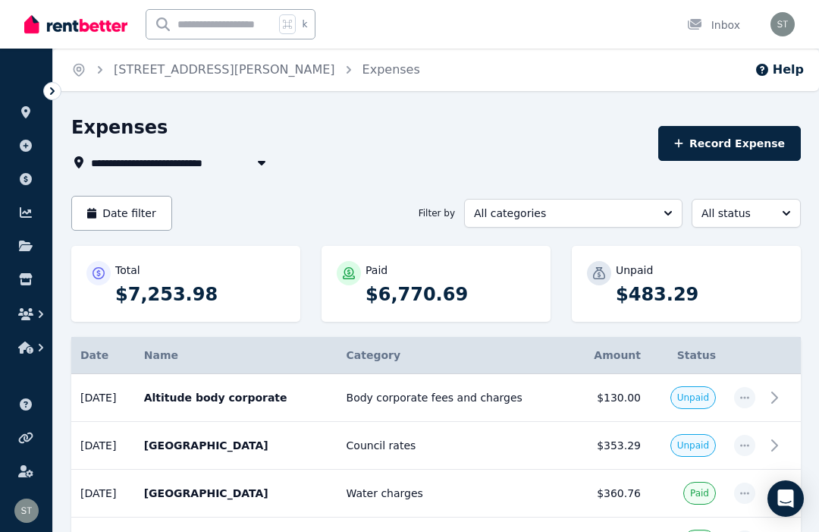
click at [744, 399] on icon "button" at bounding box center [745, 397] width 12 height 11
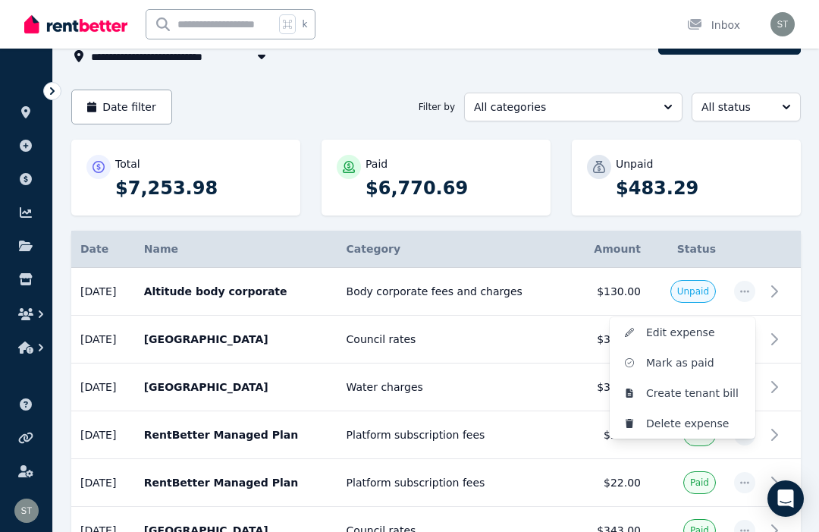
scroll to position [109, 0]
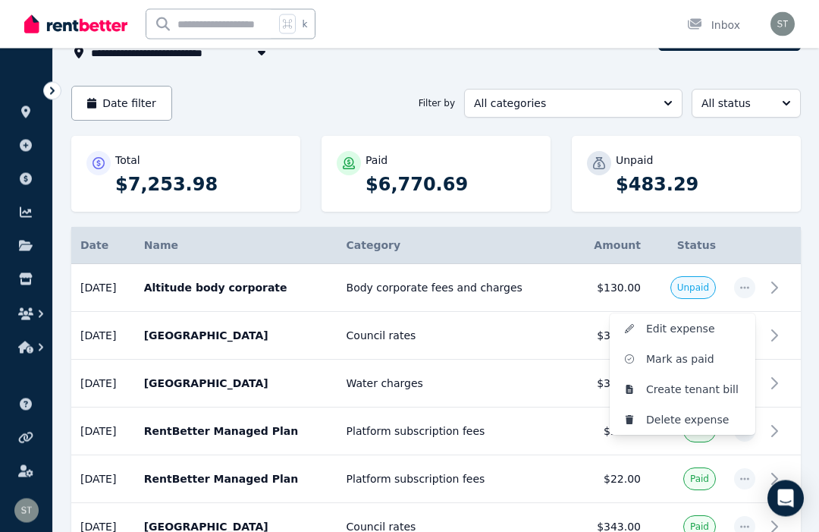
click at [691, 358] on span "Mark as paid" at bounding box center [694, 360] width 97 height 18
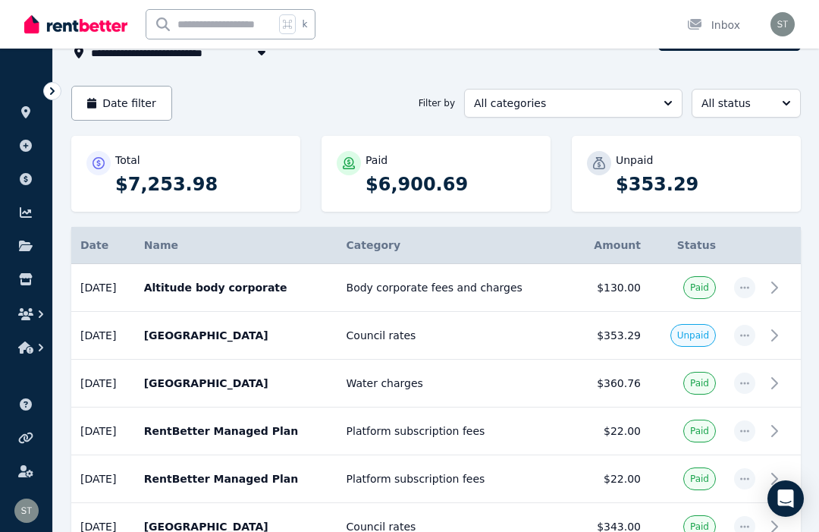
click at [734, 337] on span "button" at bounding box center [744, 335] width 21 height 21
click at [193, 338] on p "[GEOGRAPHIC_DATA]" at bounding box center [236, 335] width 184 height 15
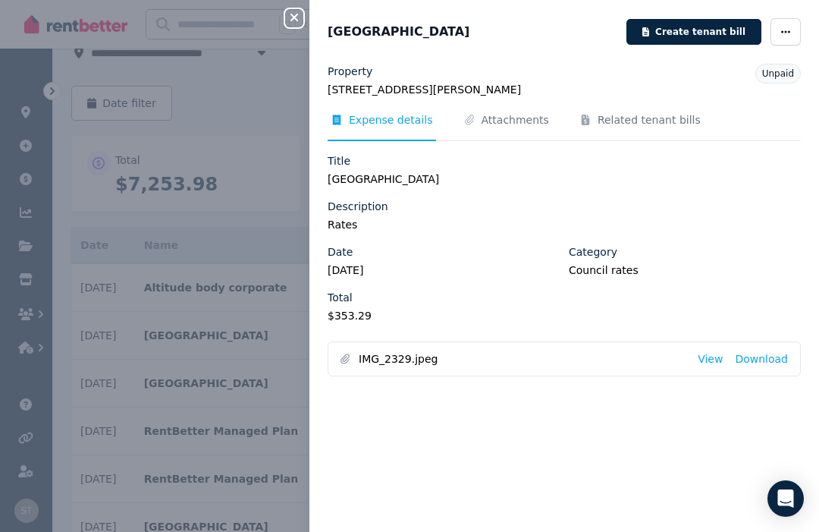
click at [511, 124] on span "Attachments" at bounding box center [516, 119] width 68 height 15
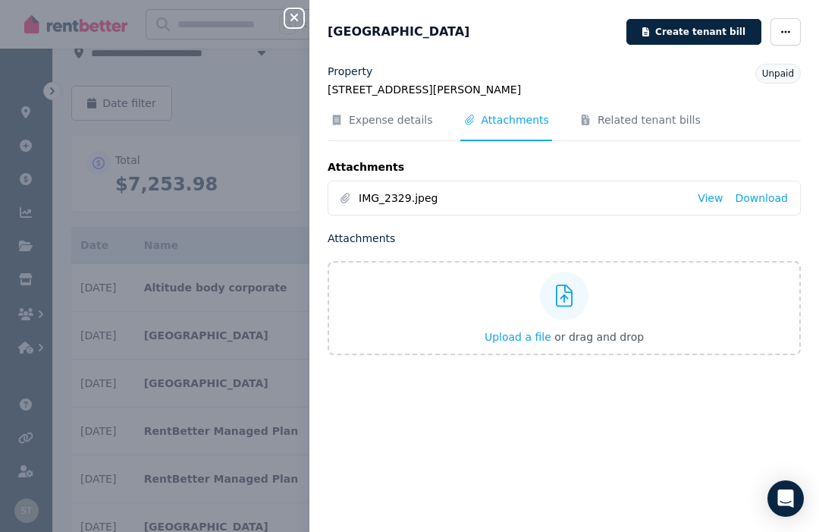
click at [702, 205] on link "View" at bounding box center [710, 197] width 25 height 15
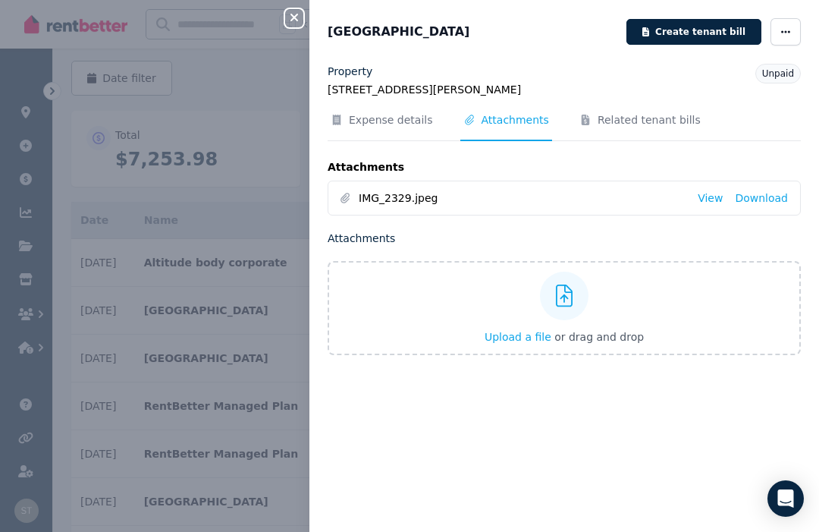
click at [786, 31] on icon "button" at bounding box center [785, 31] width 9 height 2
click at [694, 137] on span "Mark as paid" at bounding box center [740, 136] width 97 height 18
click at [297, 24] on icon "button" at bounding box center [294, 17] width 18 height 12
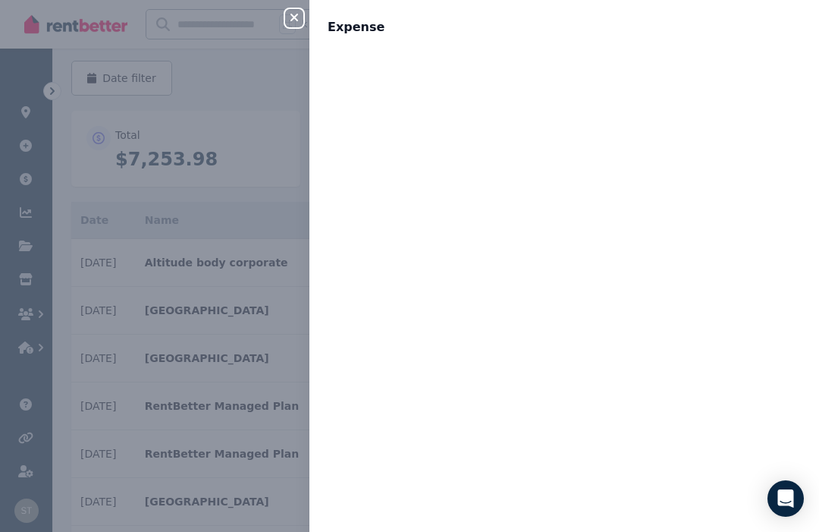
scroll to position [110, 0]
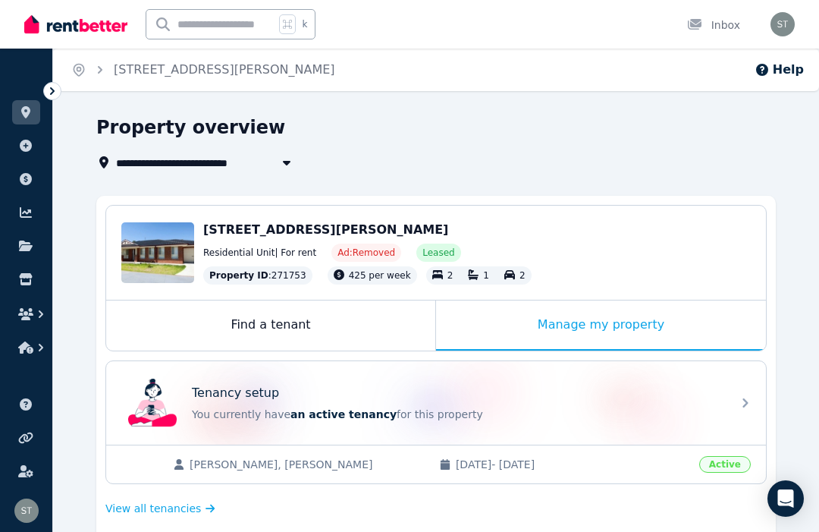
click at [30, 113] on icon at bounding box center [25, 112] width 15 height 12
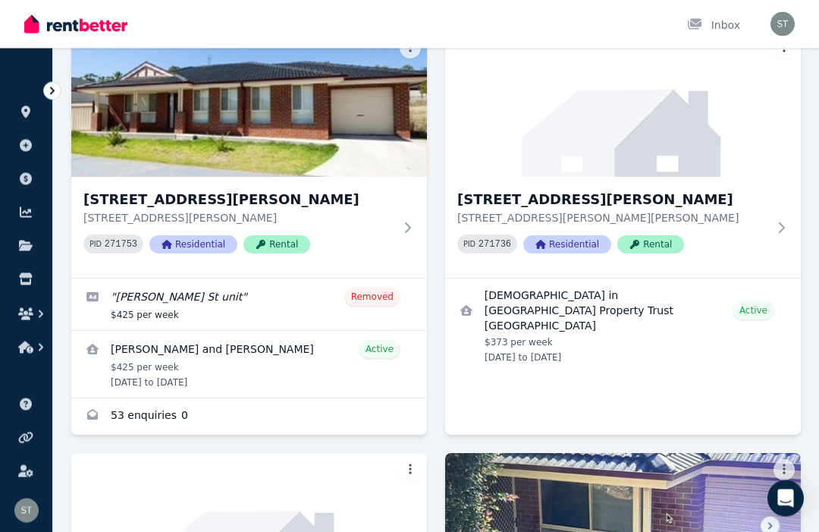
scroll to position [477, 0]
click at [486, 194] on h3 "[STREET_ADDRESS][PERSON_NAME]" at bounding box center [613, 199] width 310 height 21
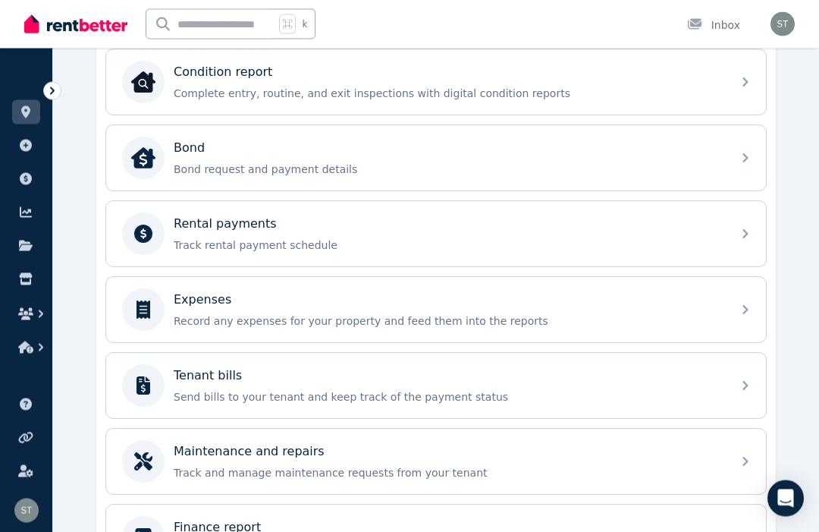
scroll to position [507, 0]
click at [209, 313] on div "Expenses Record any expenses for your property and feed them into the reports" at bounding box center [448, 310] width 549 height 38
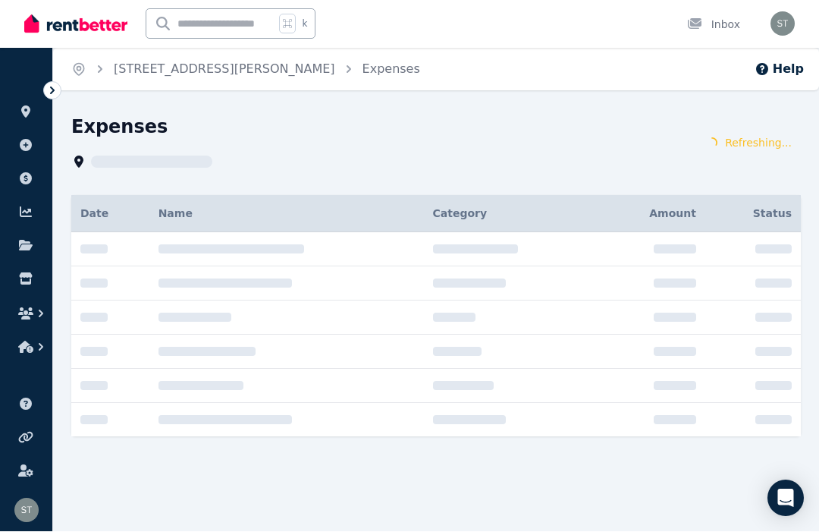
scroll to position [1, 0]
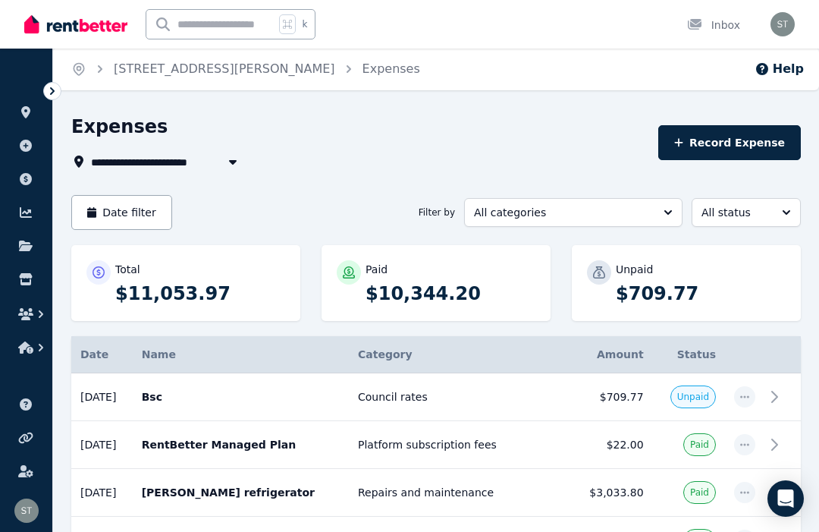
click at [184, 399] on p "Bsc" at bounding box center [241, 396] width 198 height 15
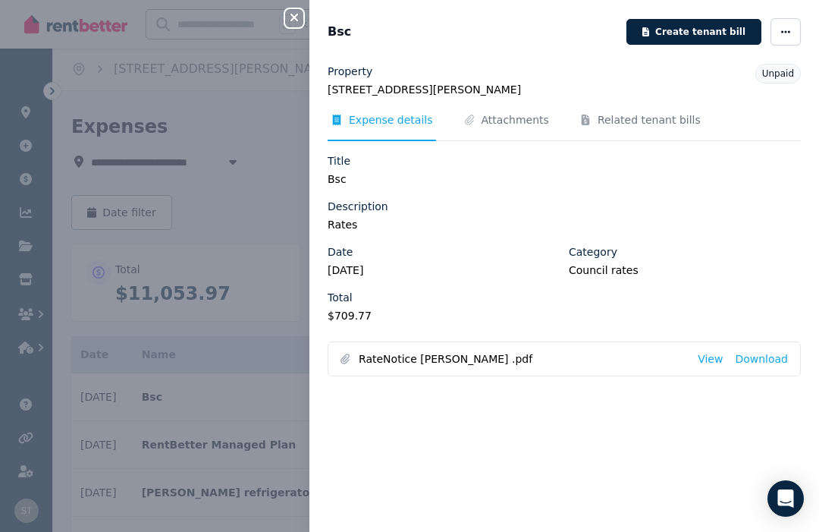
click at [502, 125] on span "Attachments" at bounding box center [516, 119] width 68 height 15
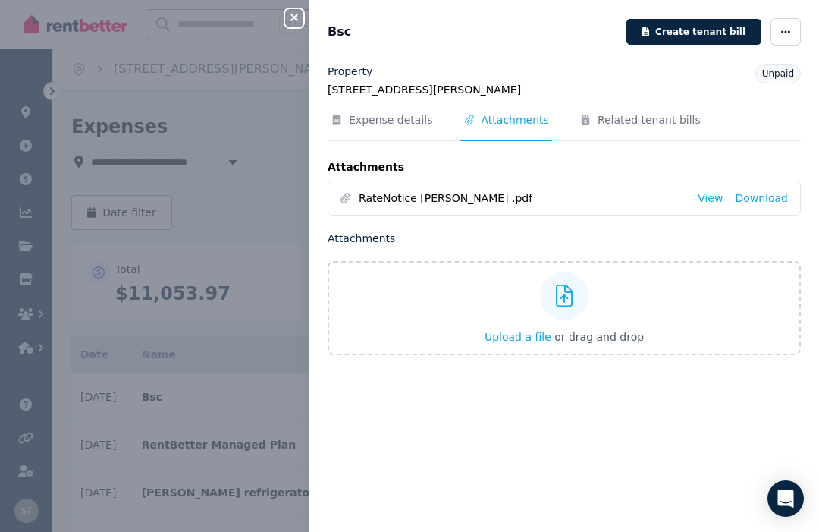
click at [714, 198] on link "View" at bounding box center [710, 197] width 25 height 15
click at [790, 36] on icon "button" at bounding box center [786, 32] width 12 height 11
click at [724, 136] on span "Mark as paid" at bounding box center [740, 136] width 97 height 18
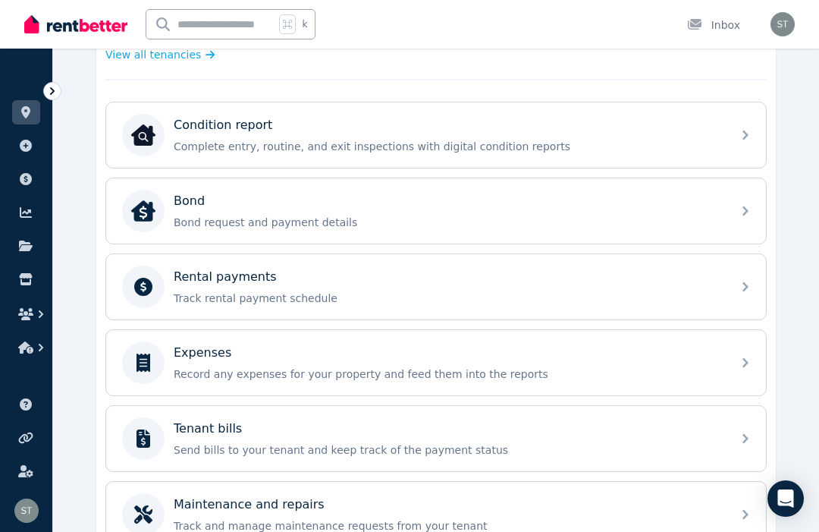
scroll to position [458, 0]
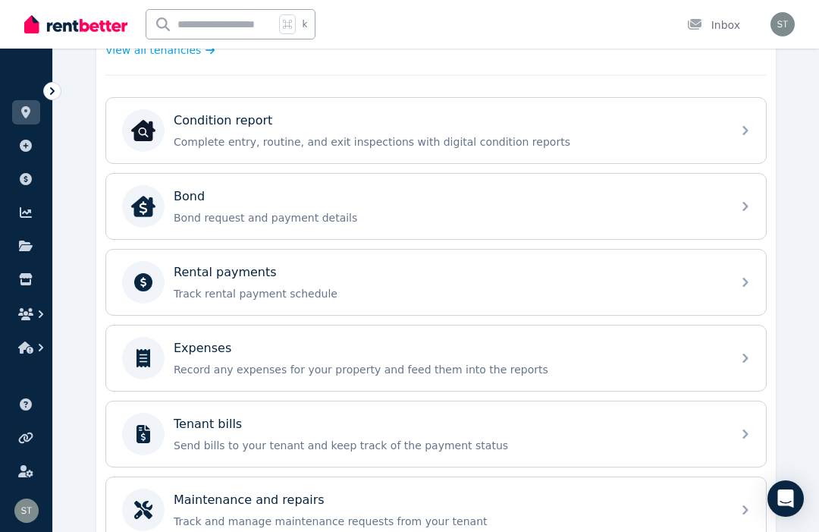
click at [192, 366] on p "Record any expenses for your property and feed them into the reports" at bounding box center [448, 369] width 549 height 15
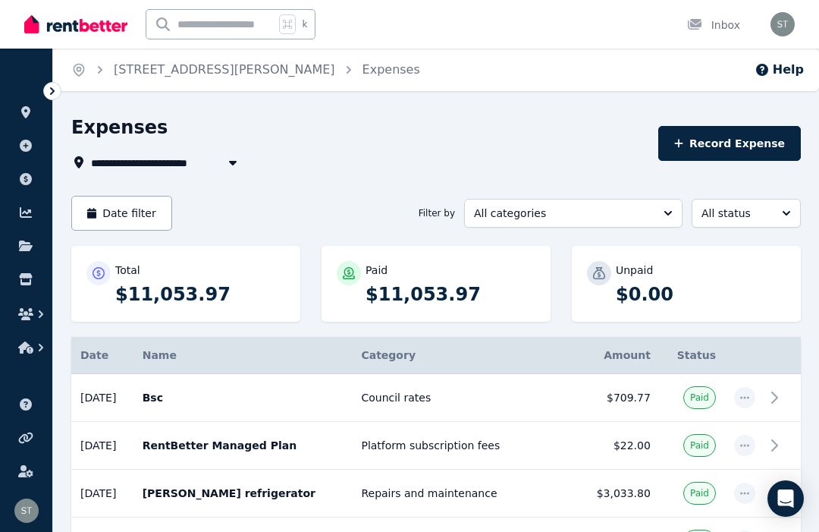
click at [28, 109] on icon at bounding box center [25, 112] width 9 height 12
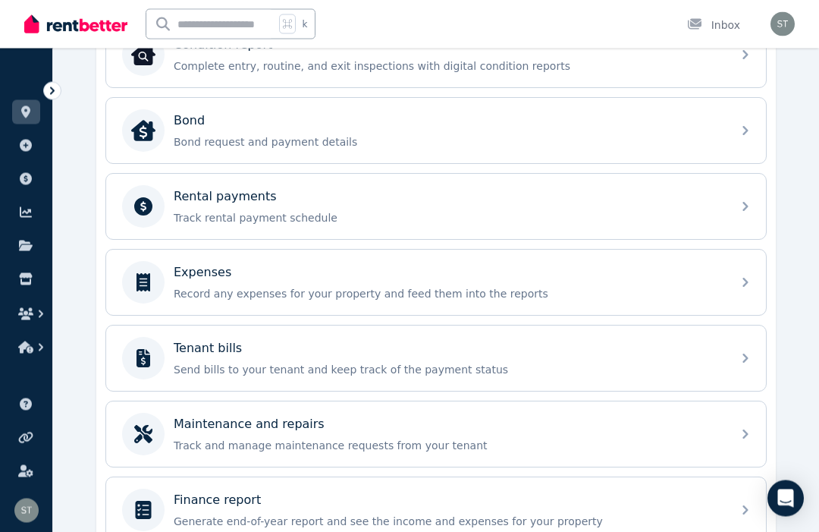
scroll to position [534, 0]
click at [186, 278] on p "Expenses" at bounding box center [203, 272] width 58 height 18
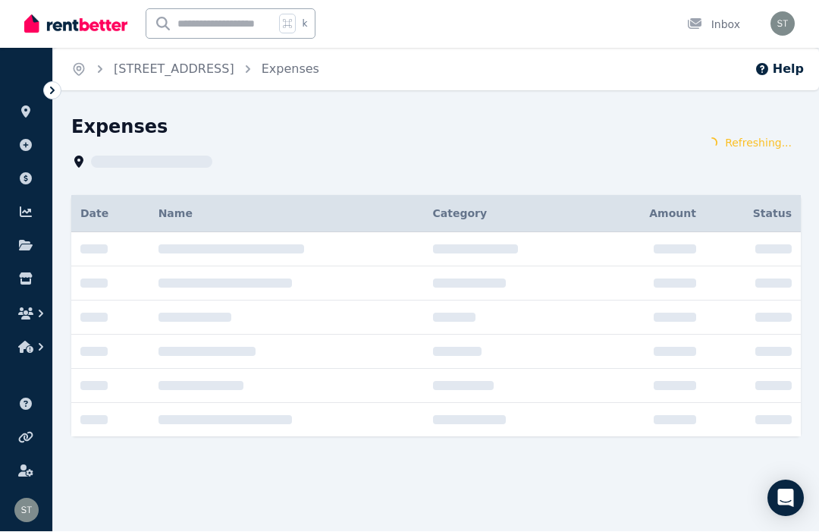
scroll to position [1, 0]
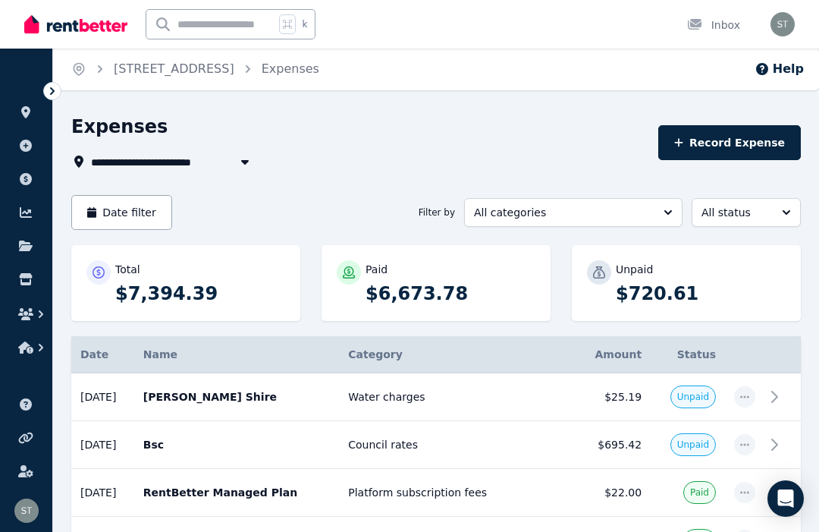
click at [186, 452] on td "[DATE] Bsc Council rates" at bounding box center [237, 445] width 206 height 48
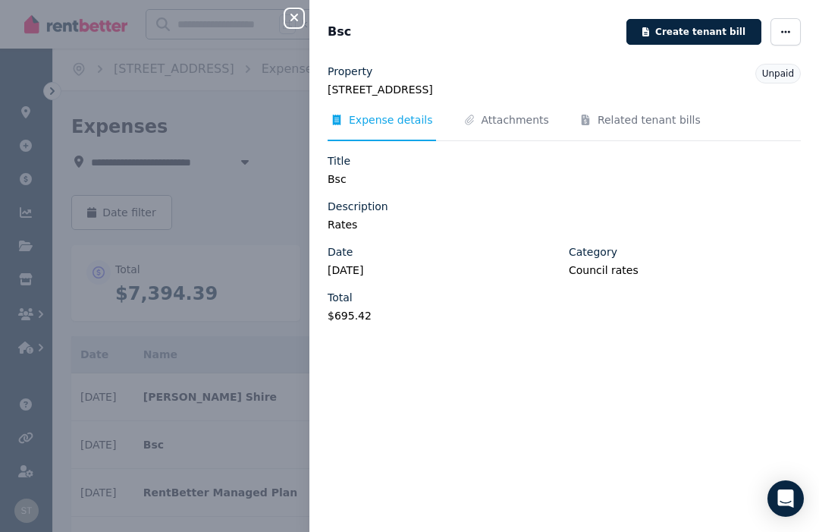
click at [511, 121] on span "Attachments" at bounding box center [516, 119] width 68 height 15
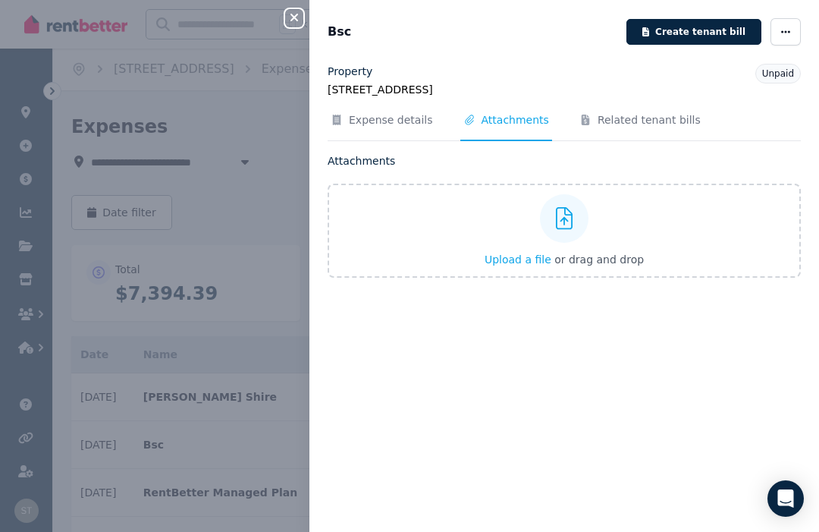
click at [696, 316] on div "Property [STREET_ADDRESS][PERSON_NAME] Unpaid Expense details Attachments Relat…" at bounding box center [565, 289] width 510 height 450
click at [574, 219] on div at bounding box center [564, 218] width 49 height 49
click at [0, 0] on input "Upload a file or drag and drop" at bounding box center [0, 0] width 0 height 0
click at [386, 118] on span "Expense details" at bounding box center [391, 119] width 84 height 15
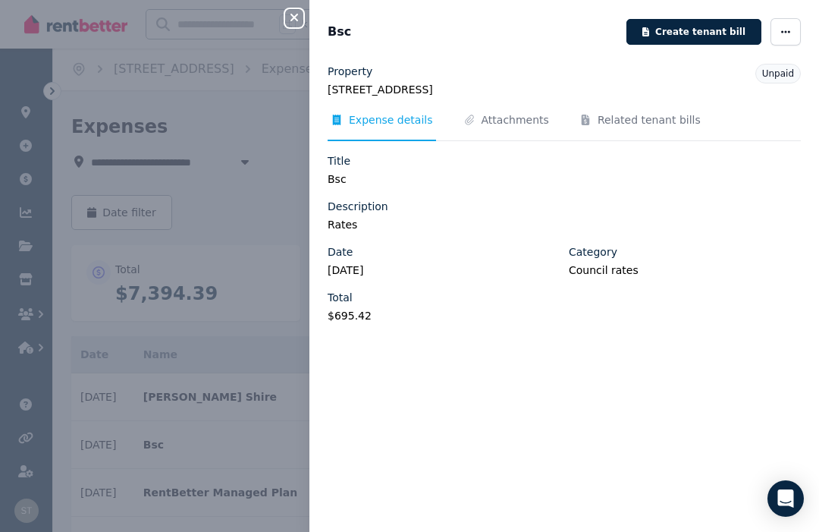
click at [519, 123] on span "Attachments" at bounding box center [516, 119] width 68 height 15
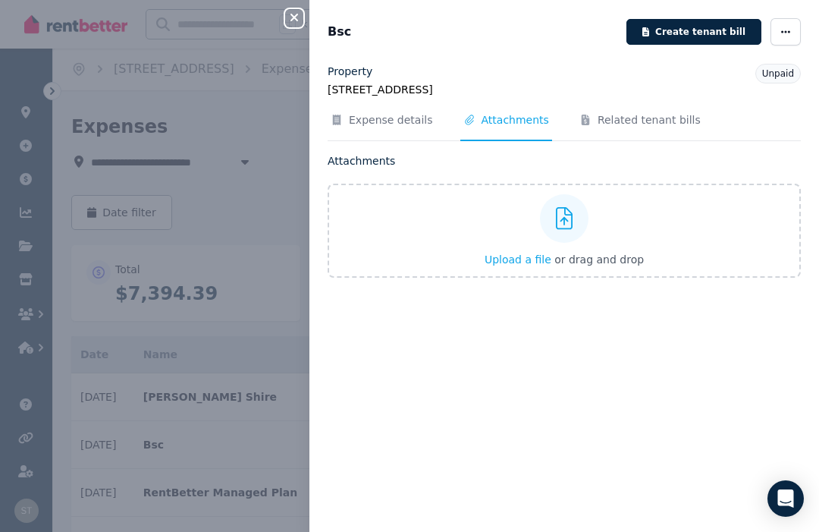
click at [571, 242] on div "Upload a file or drag and drop" at bounding box center [564, 230] width 159 height 91
click at [0, 0] on input "Upload a file or drag and drop" at bounding box center [0, 0] width 0 height 0
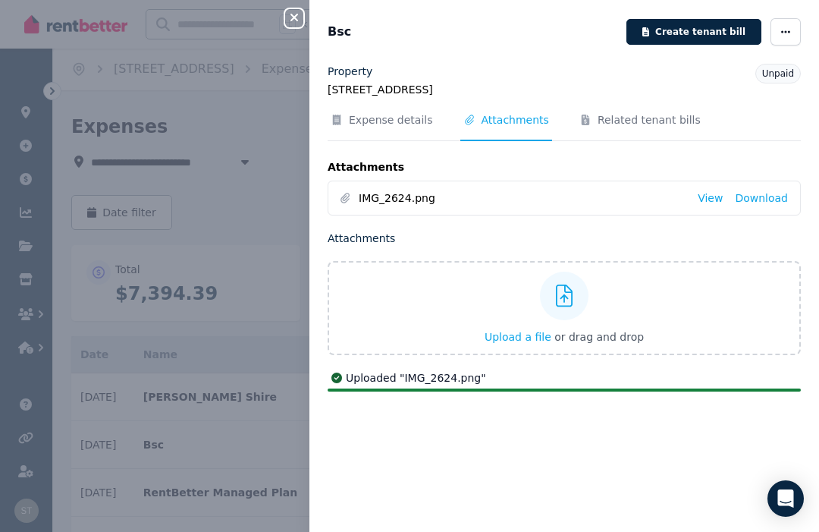
click at [711, 200] on link "View" at bounding box center [710, 197] width 25 height 15
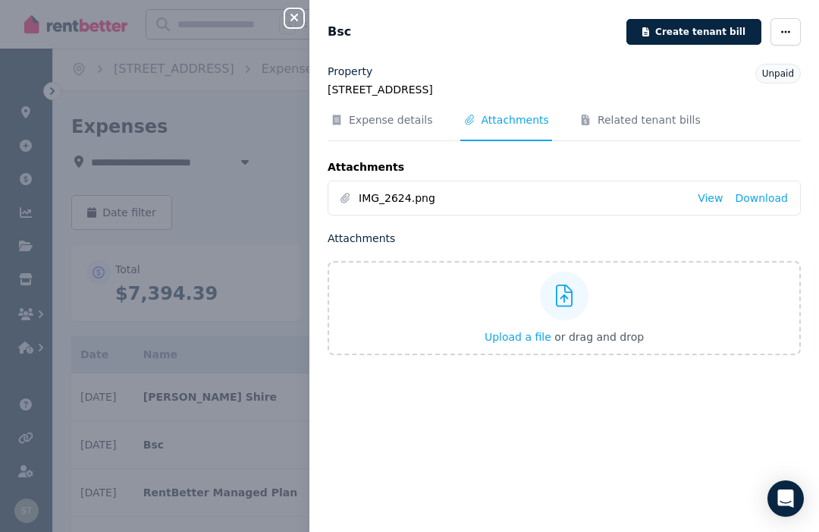
click at [709, 195] on link "View" at bounding box center [710, 197] width 25 height 15
click at [786, 39] on span "button" at bounding box center [786, 31] width 30 height 27
click at [725, 138] on span "Mark as paid" at bounding box center [740, 136] width 97 height 18
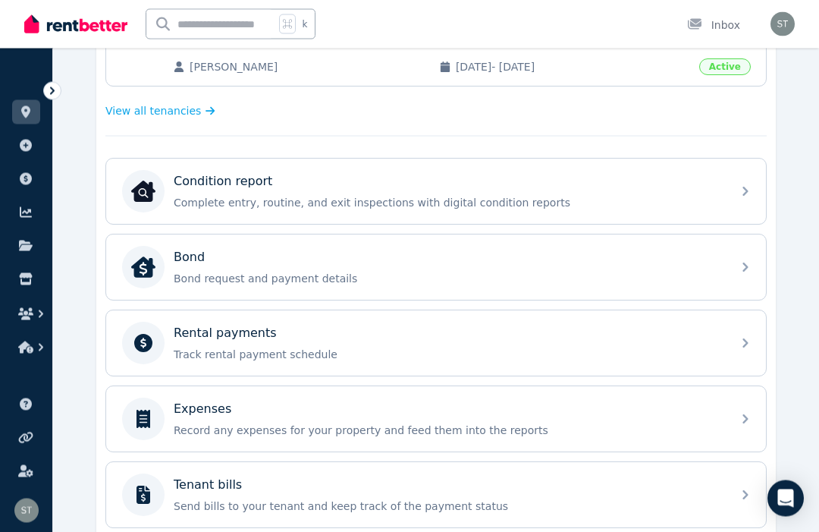
scroll to position [398, 0]
click at [647, 428] on p "Record any expenses for your property and feed them into the reports" at bounding box center [448, 430] width 549 height 15
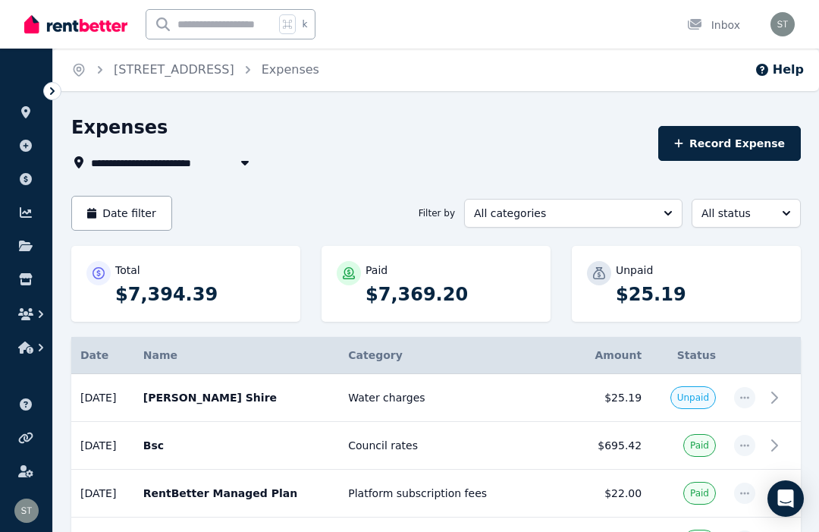
click at [30, 113] on icon at bounding box center [25, 112] width 15 height 12
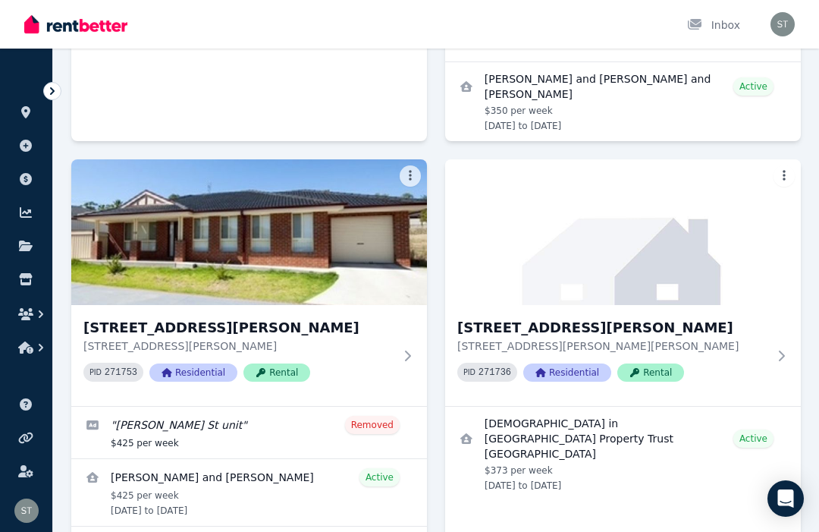
scroll to position [347, 0]
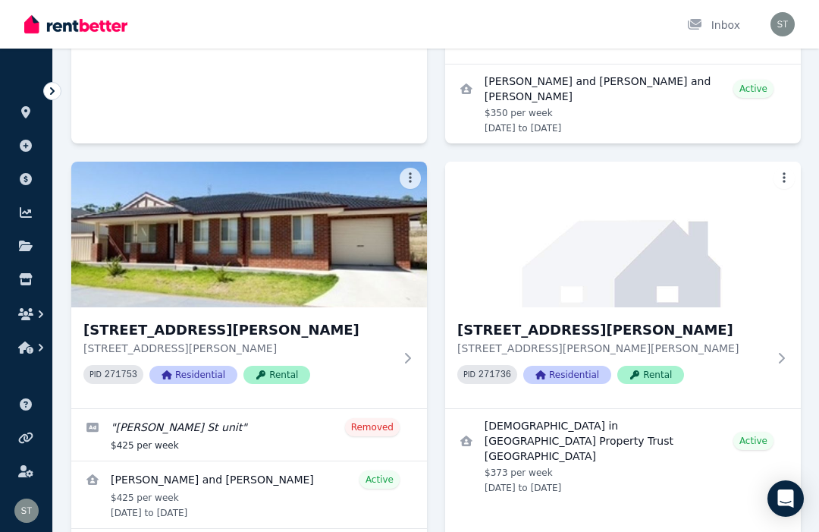
click at [517, 257] on img at bounding box center [623, 235] width 356 height 146
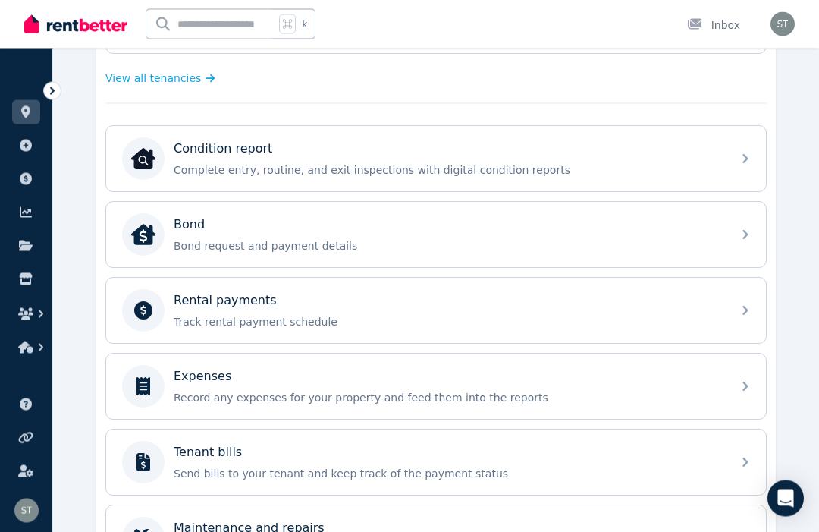
scroll to position [430, 0]
click at [208, 389] on div "Expenses Record any expenses for your property and feed them into the reports" at bounding box center [448, 386] width 549 height 38
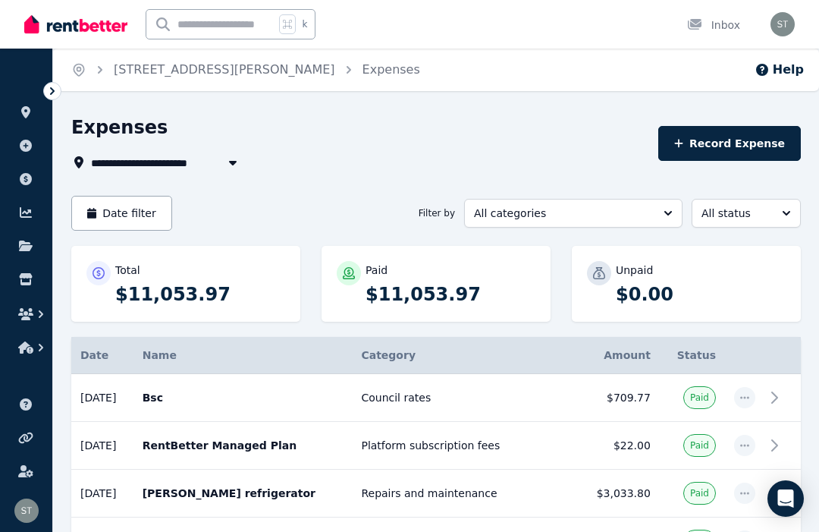
click at [734, 143] on button "Record Expense" at bounding box center [730, 143] width 143 height 35
select select "**********"
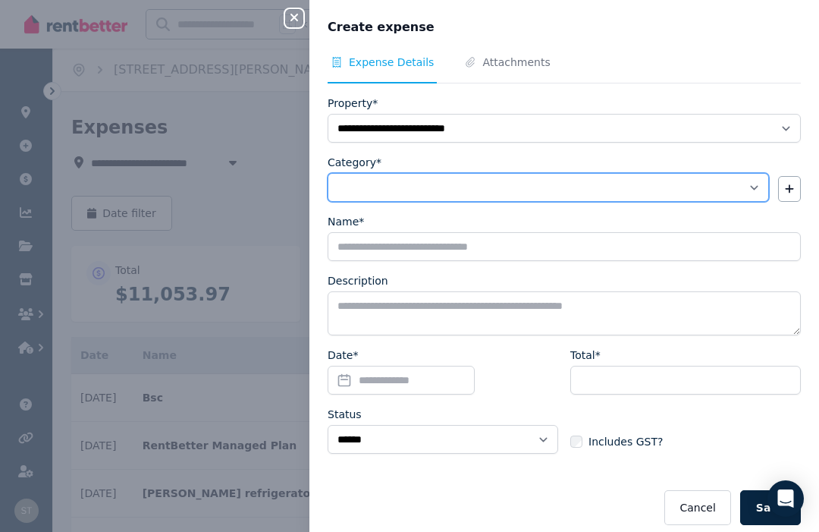
click at [753, 186] on select "**********" at bounding box center [549, 187] width 442 height 29
select select "**********"
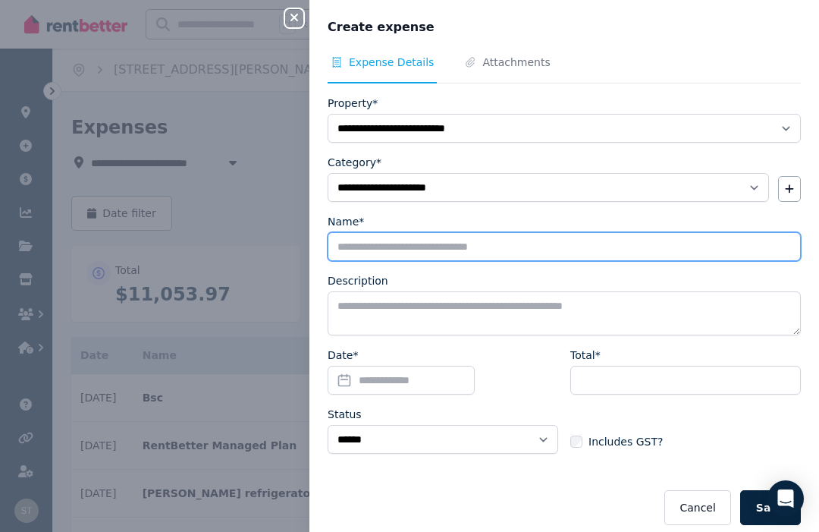
click at [662, 236] on input "Name*" at bounding box center [564, 246] width 473 height 29
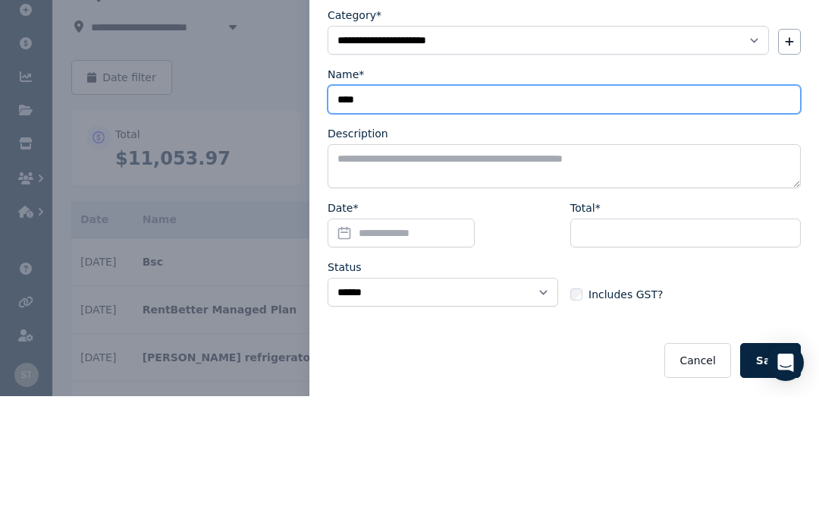
scroll to position [11, 0]
type input "**********"
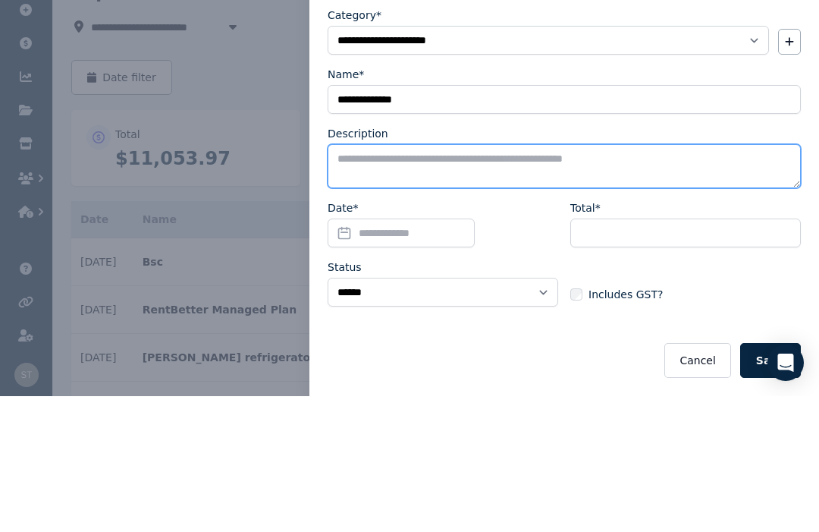
click at [643, 280] on textarea "Description" at bounding box center [564, 302] width 473 height 44
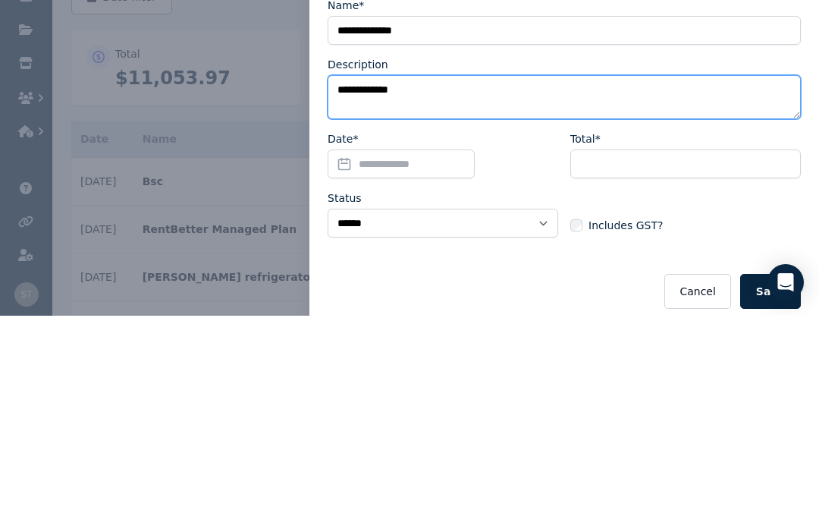
type textarea "**********"
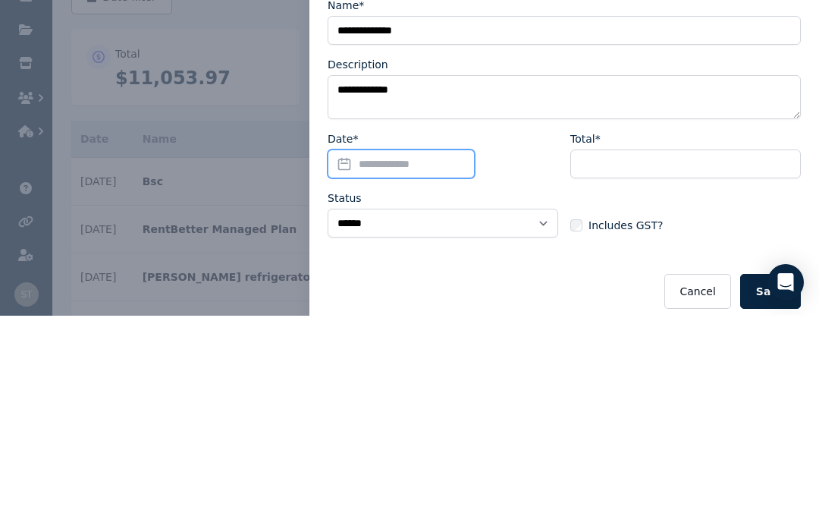
click at [366, 366] on input "Date*" at bounding box center [401, 380] width 147 height 29
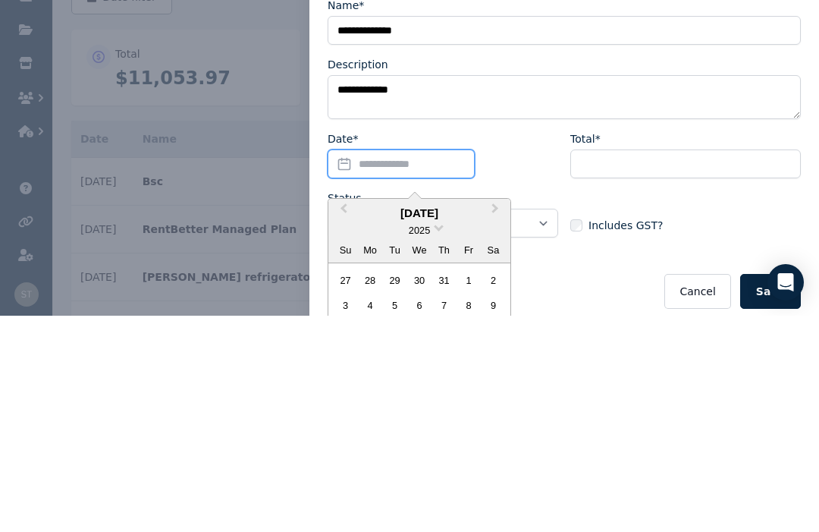
scroll to position [216, 0]
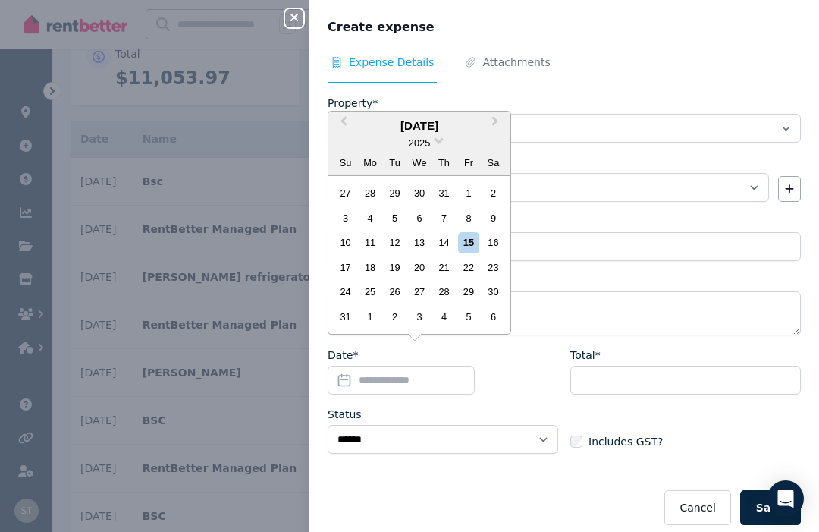
click at [498, 137] on button "Next Month" at bounding box center [497, 125] width 24 height 24
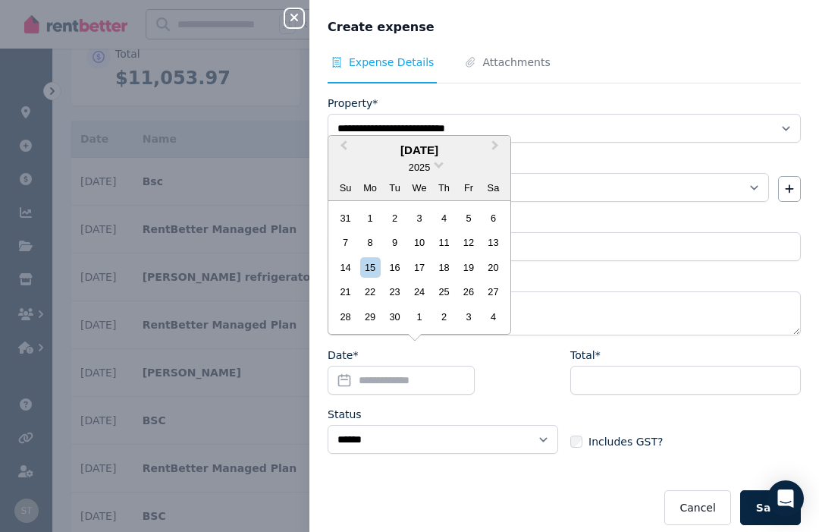
click at [402, 278] on div "16" at bounding box center [395, 267] width 20 height 20
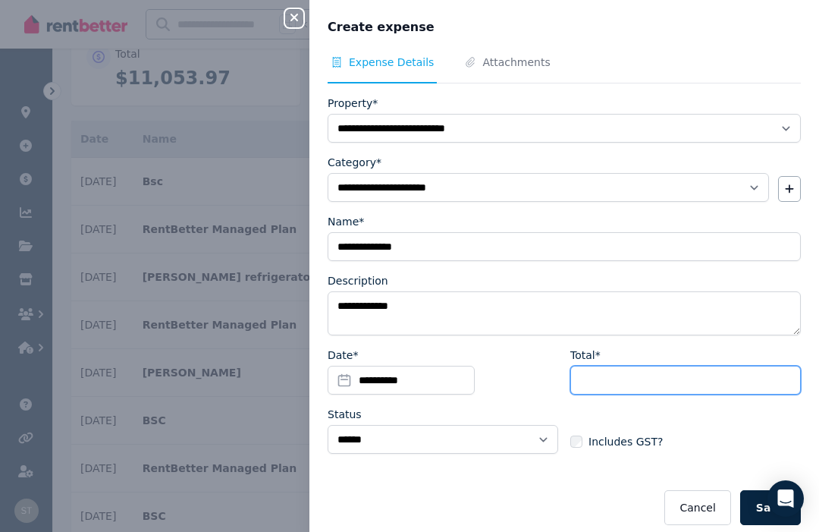
click at [680, 379] on input "Total*" at bounding box center [686, 380] width 231 height 29
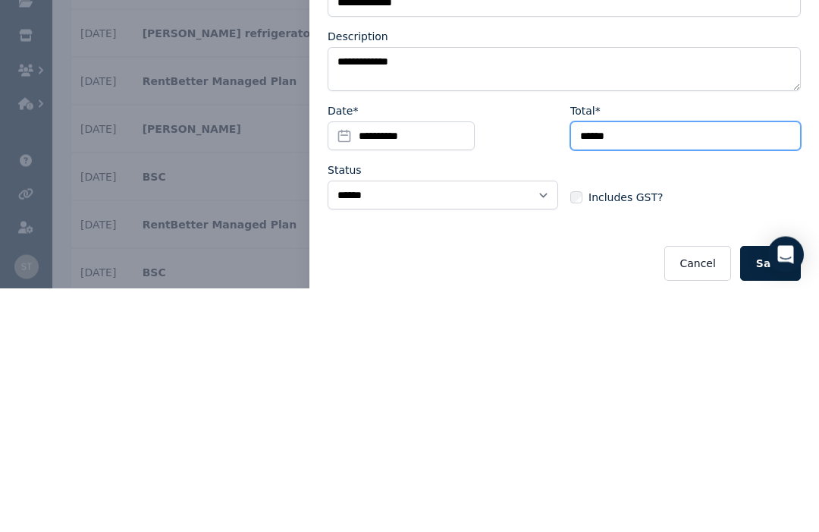
type input "******"
click at [768, 490] on button "Save" at bounding box center [771, 507] width 61 height 35
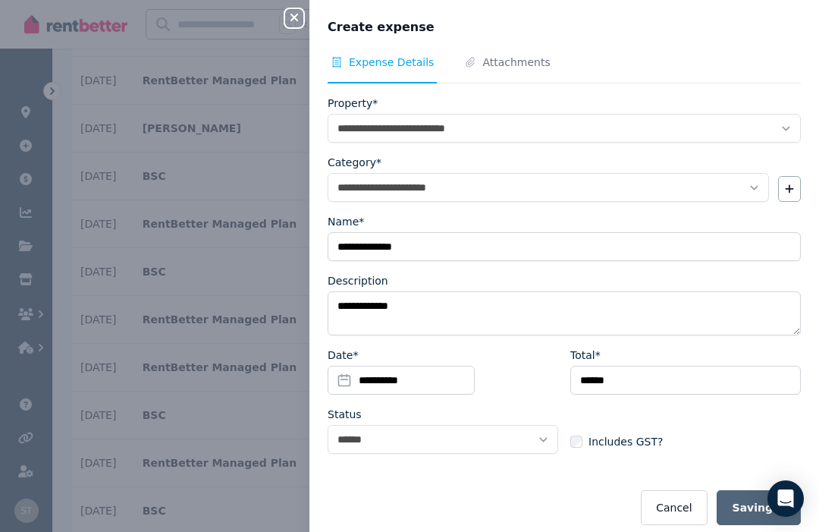
select select "**********"
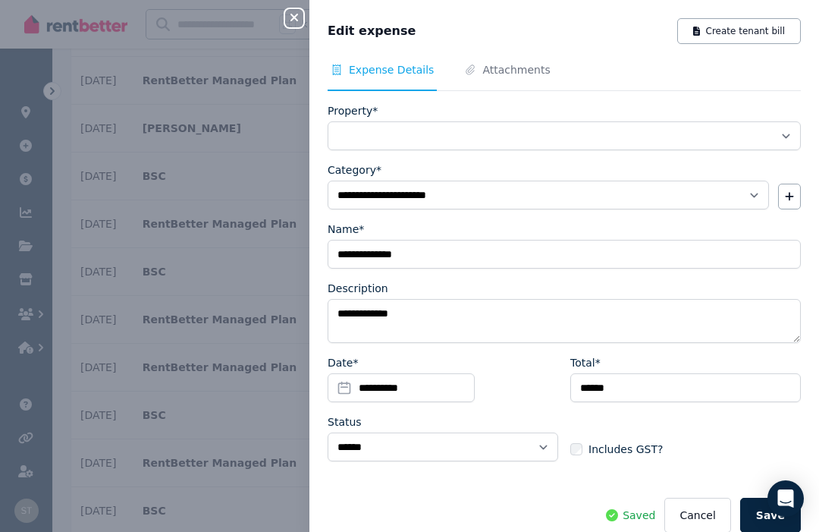
select select "**********"
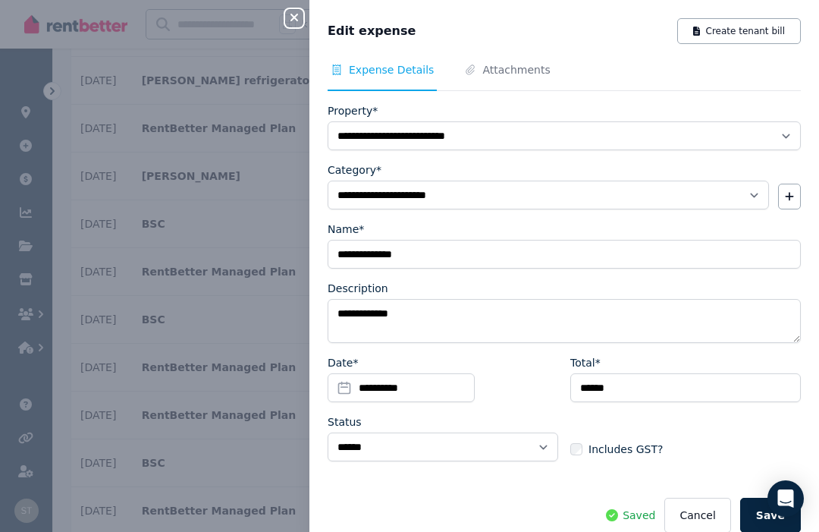
click at [498, 67] on span "Attachments" at bounding box center [517, 69] width 68 height 15
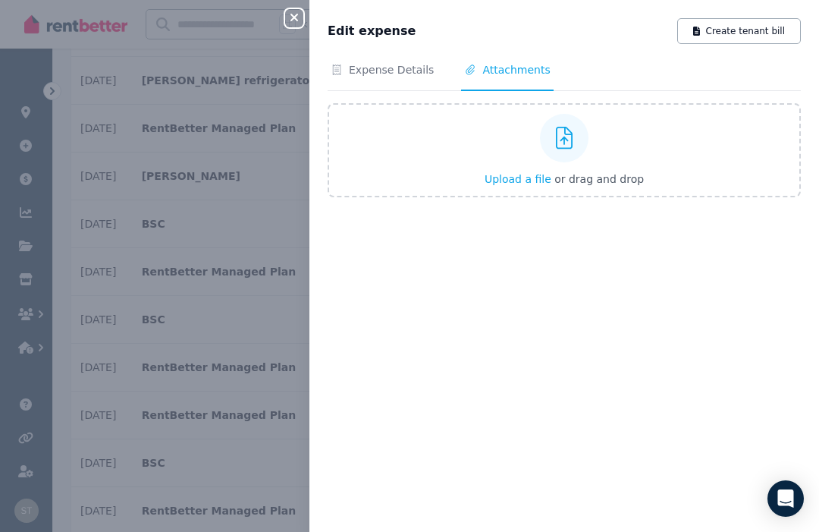
click at [568, 145] on icon at bounding box center [564, 138] width 17 height 23
click at [0, 0] on input "Upload a file or drag and drop" at bounding box center [0, 0] width 0 height 0
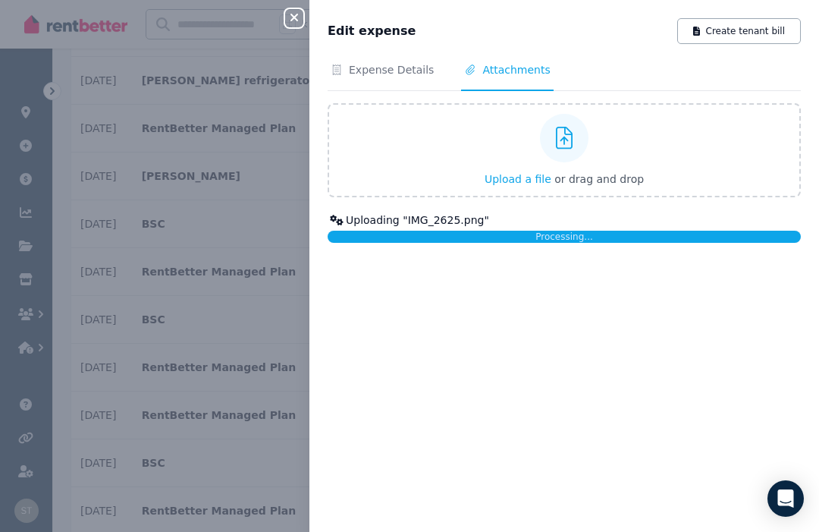
click at [392, 59] on div "Edit expense Create tenant bill Expense Details Attachments Upload a file or dr…" at bounding box center [565, 266] width 510 height 532
click at [388, 77] on span "Expense Details" at bounding box center [391, 69] width 85 height 15
select select "**********"
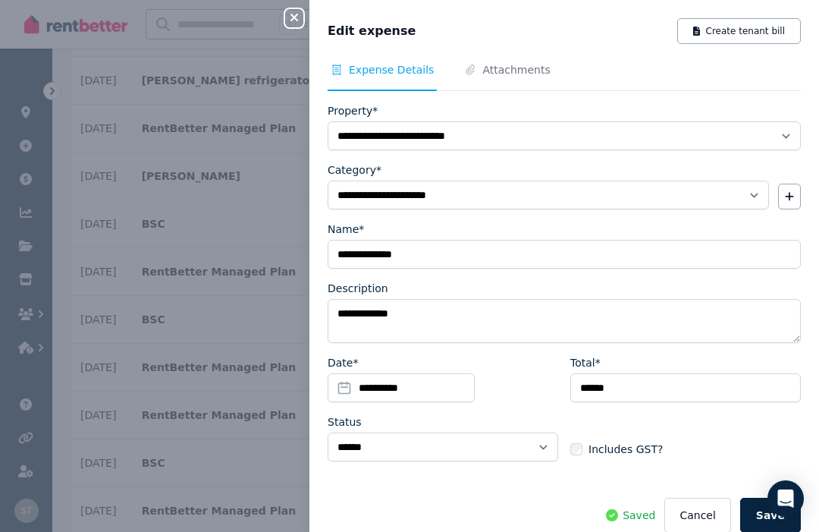
click at [759, 514] on button "Save" at bounding box center [771, 515] width 61 height 35
click at [492, 67] on span "Attachments" at bounding box center [517, 69] width 68 height 15
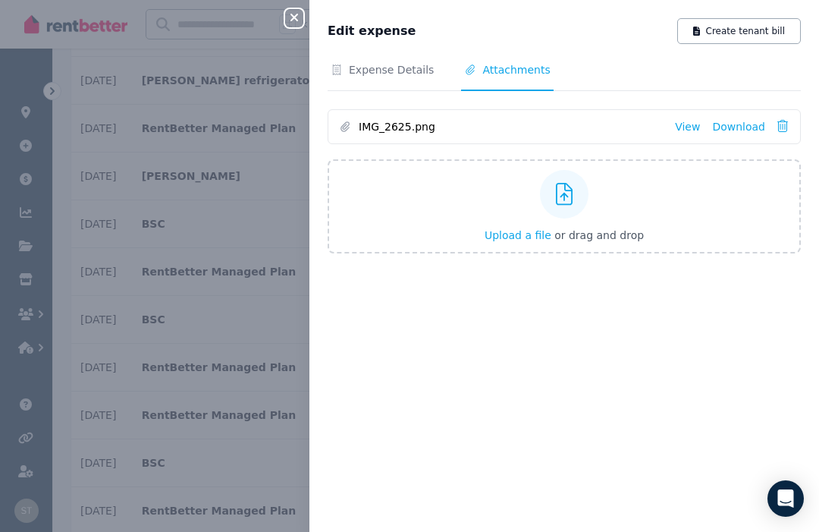
scroll to position [0, 0]
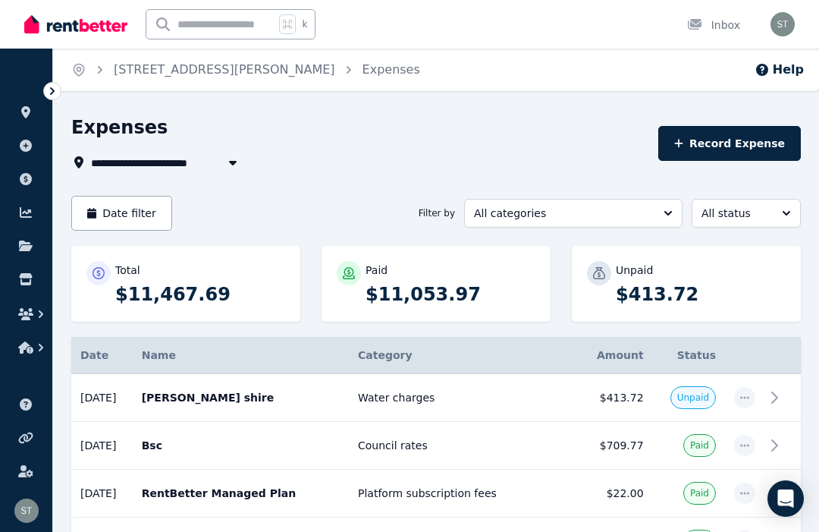
click at [27, 109] on icon at bounding box center [25, 112] width 9 height 12
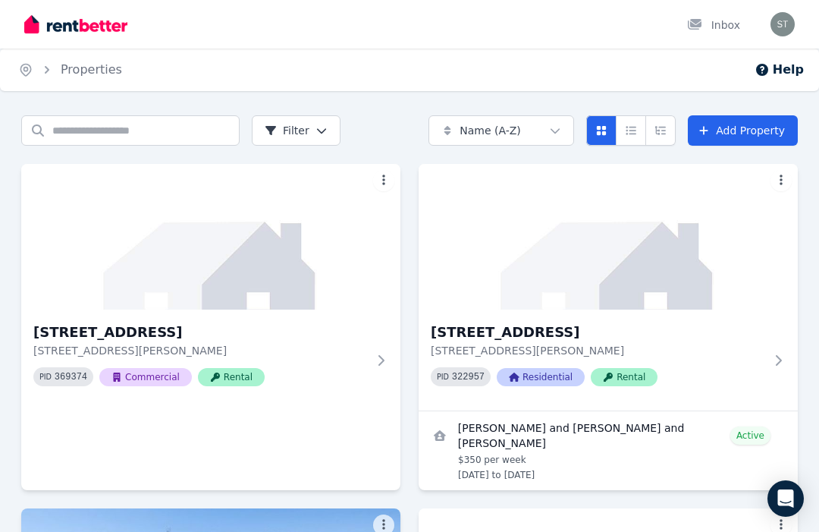
scroll to position [1, 0]
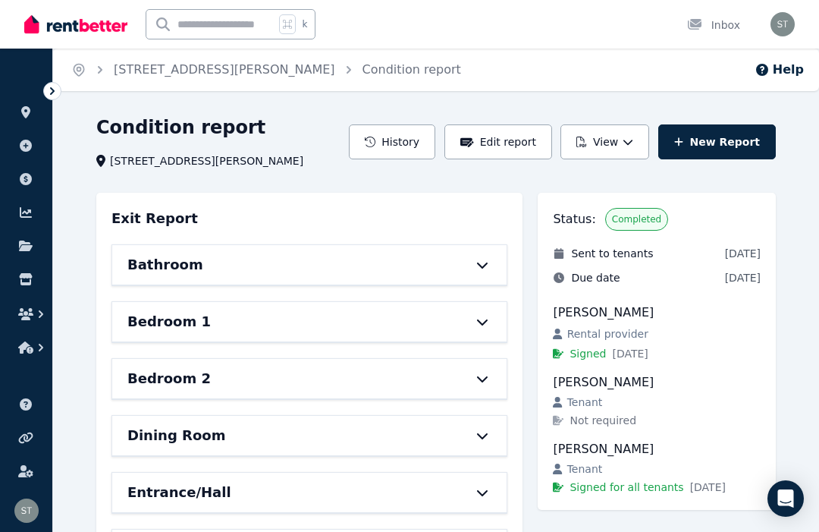
click at [393, 147] on button "History" at bounding box center [392, 141] width 86 height 35
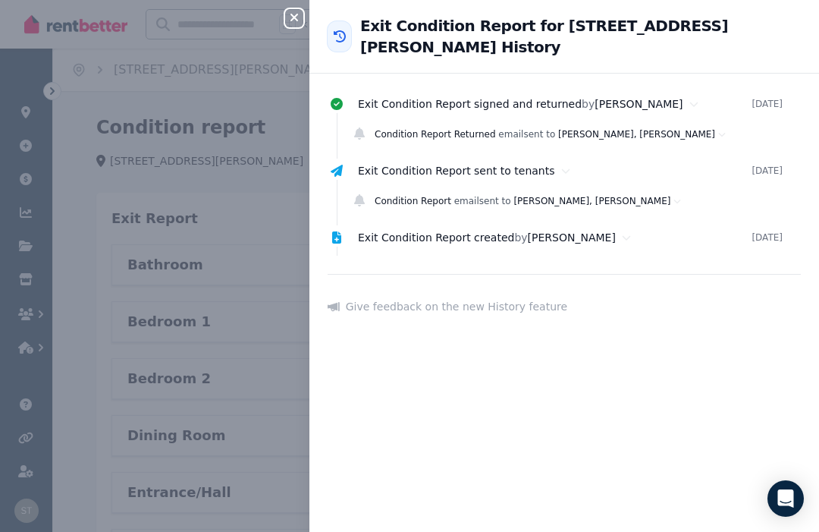
click at [292, 21] on icon "button" at bounding box center [295, 18] width 8 height 8
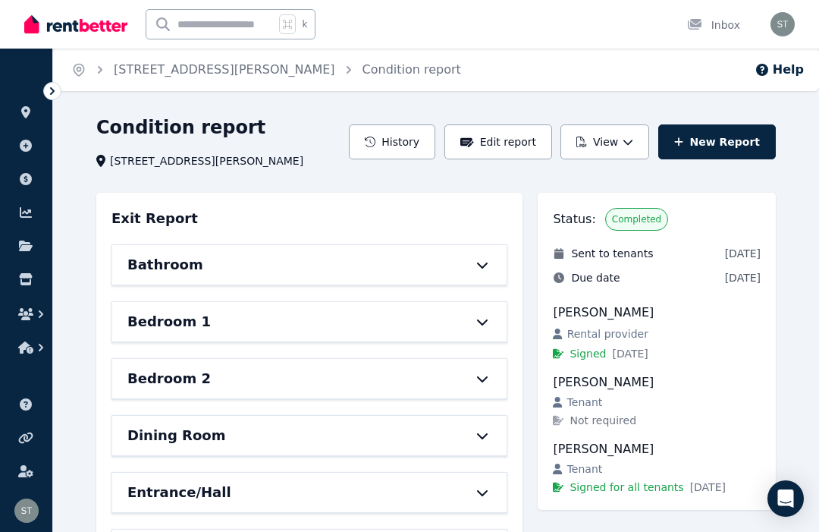
click at [604, 153] on button "View" at bounding box center [605, 141] width 89 height 35
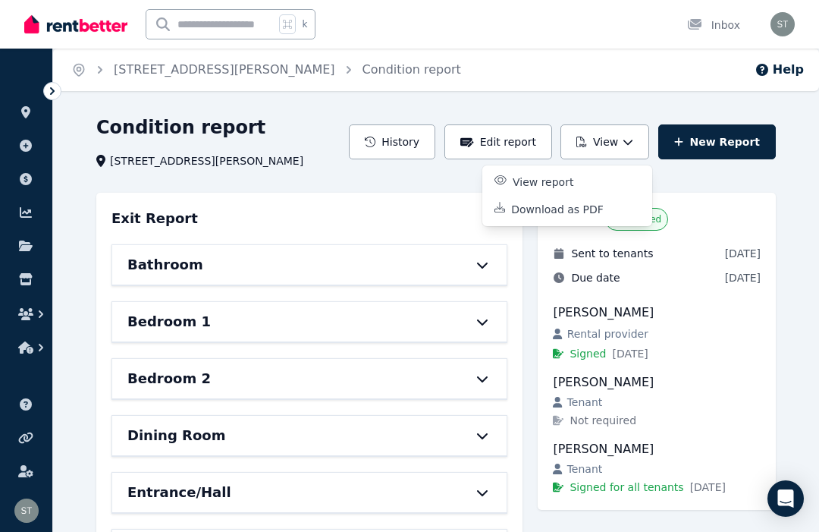
click at [528, 186] on p "View report" at bounding box center [549, 182] width 73 height 15
